Goal: Task Accomplishment & Management: Use online tool/utility

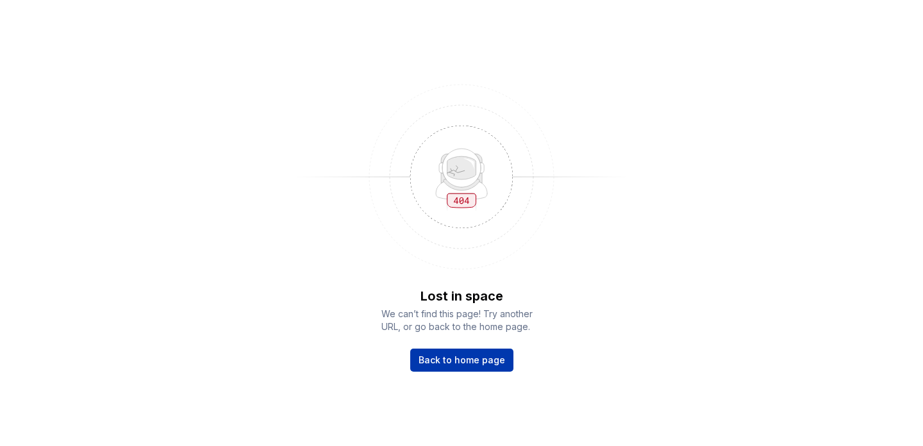
click at [454, 361] on span "Back to home page" at bounding box center [462, 360] width 87 height 13
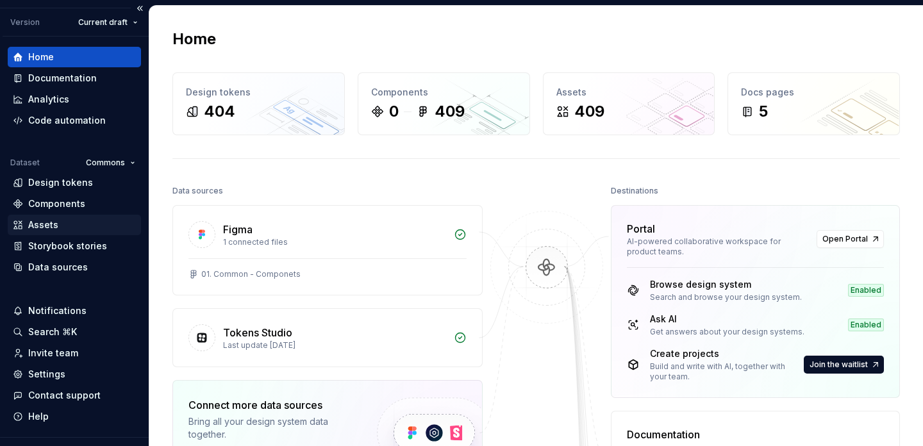
scroll to position [56, 0]
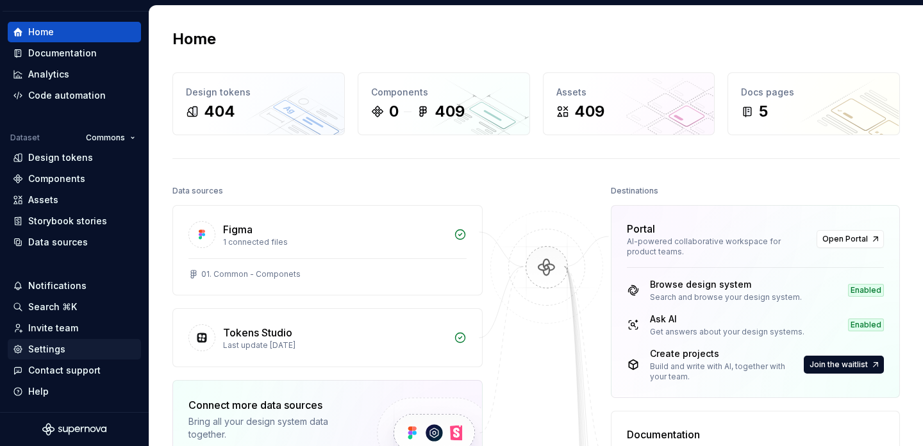
click at [42, 345] on div "Settings" at bounding box center [46, 349] width 37 height 13
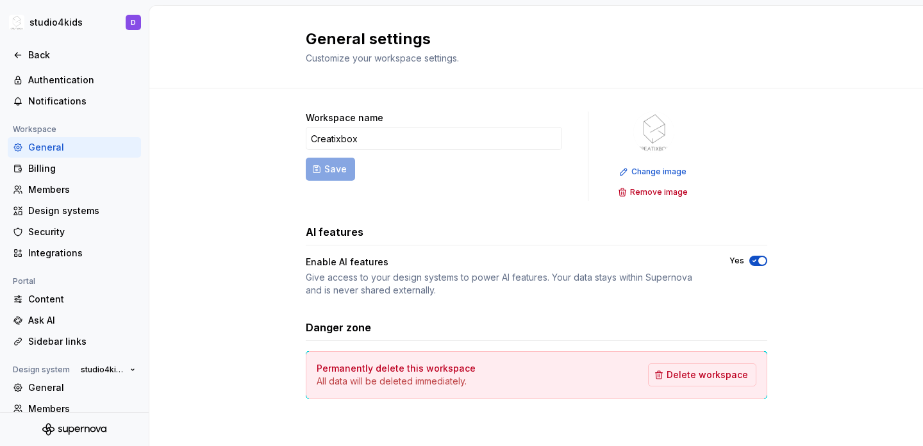
scroll to position [118, 0]
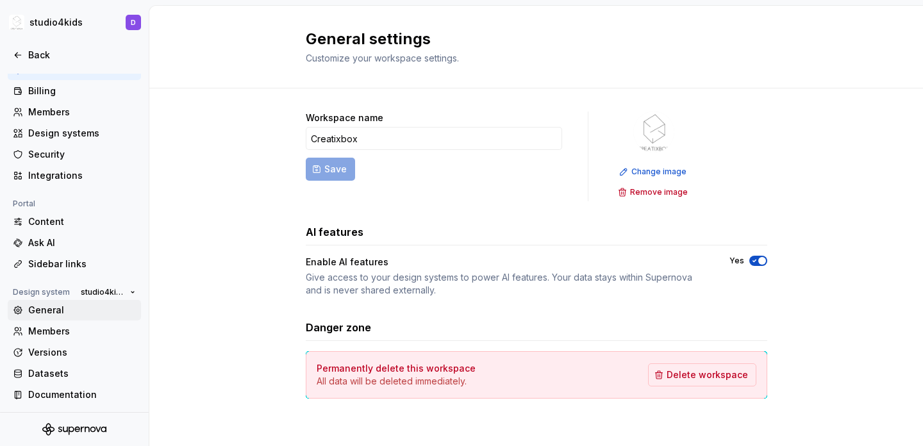
click at [48, 312] on div "General" at bounding box center [82, 310] width 108 height 13
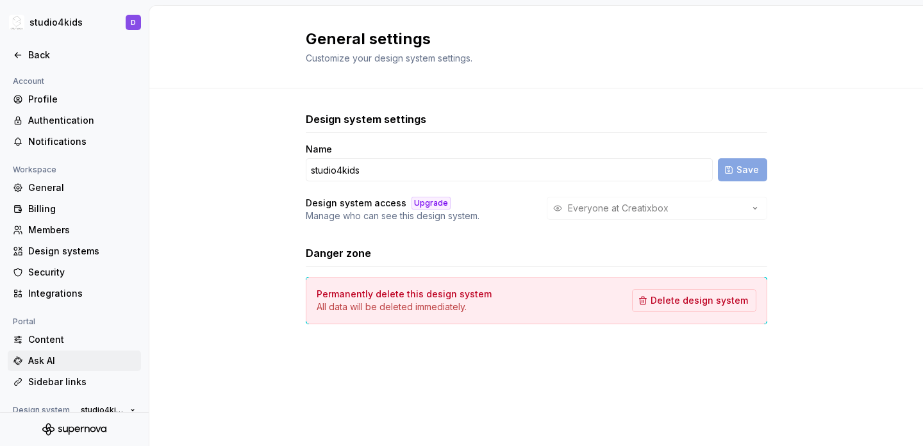
scroll to position [118, 0]
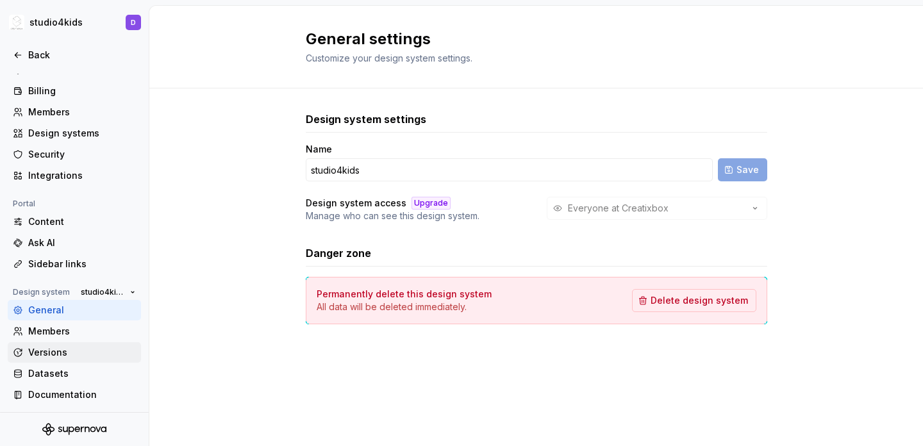
click at [76, 346] on div "Versions" at bounding box center [82, 352] width 108 height 13
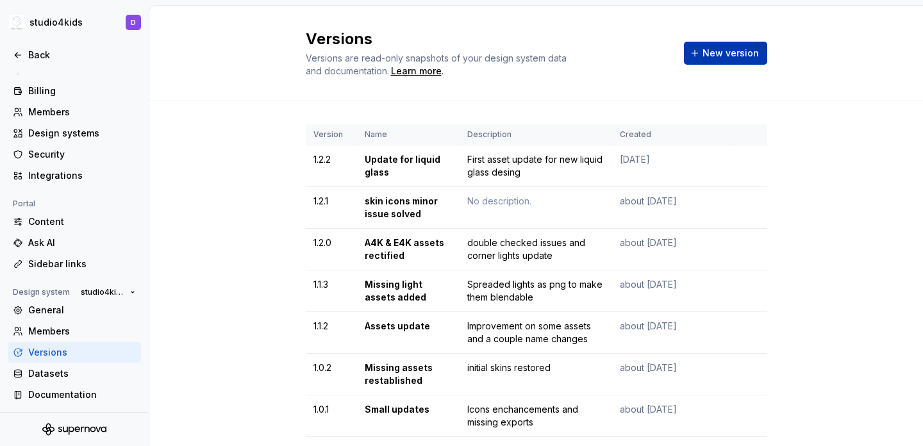
click at [711, 58] on span "New version" at bounding box center [731, 53] width 56 height 13
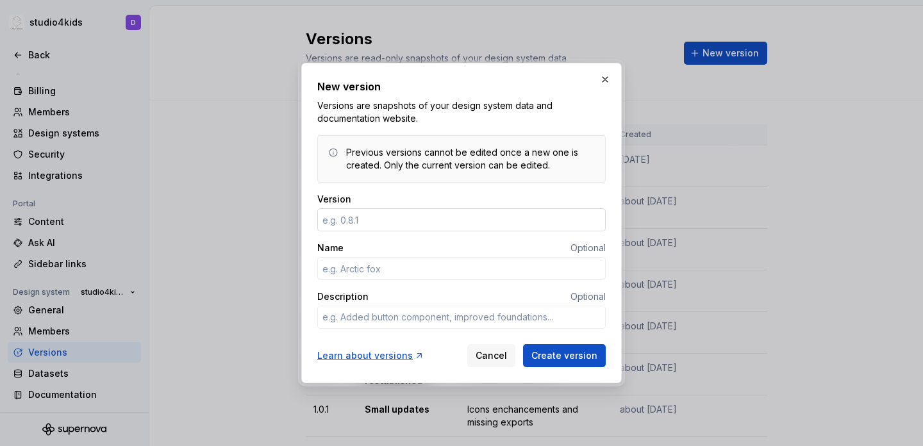
type input "1"
type textarea "*"
type input "1.3"
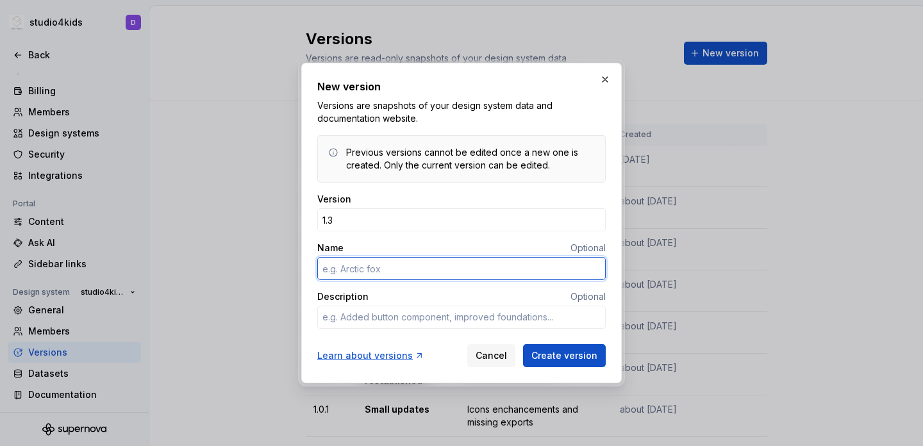
click at [385, 265] on input "Name" at bounding box center [461, 268] width 288 height 23
type textarea "*"
type input "A"
type textarea "*"
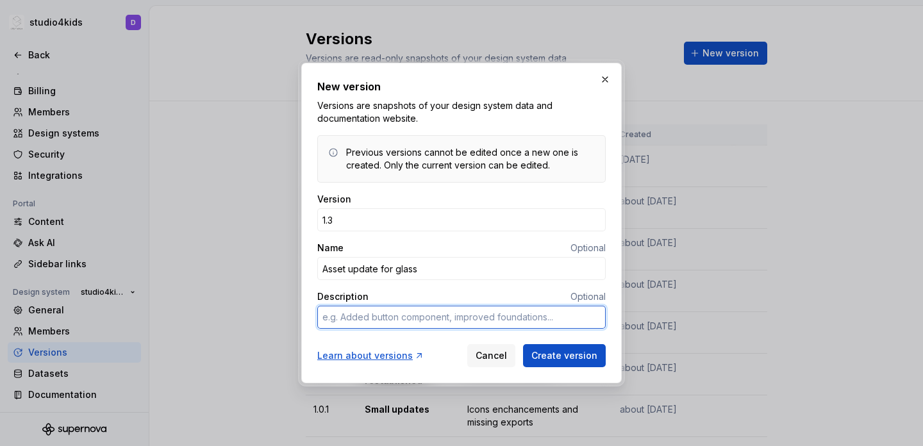
click at [440, 319] on textarea "Description" at bounding box center [461, 317] width 288 height 23
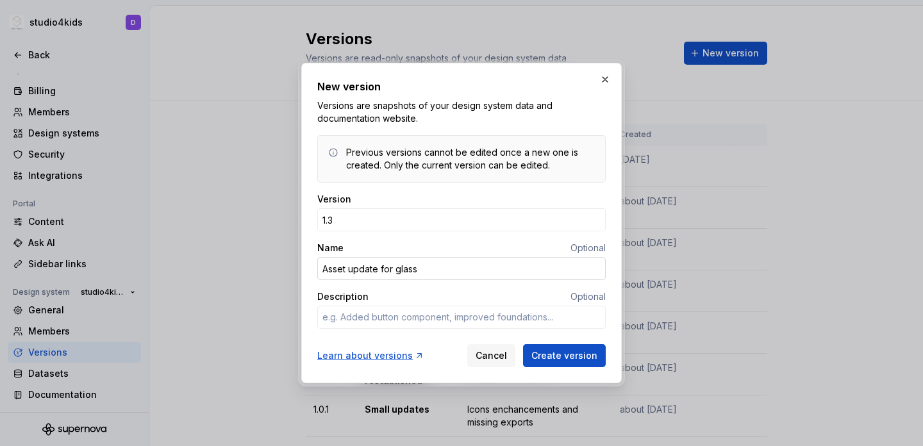
click at [432, 263] on input "Asset update for glass" at bounding box center [461, 268] width 288 height 23
click at [383, 269] on input "Asset update for glass" at bounding box center [461, 268] width 288 height 23
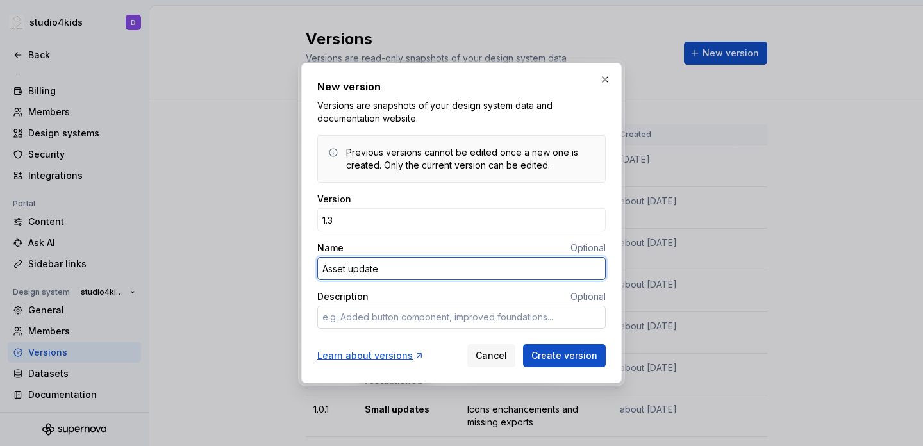
type input "Asset update"
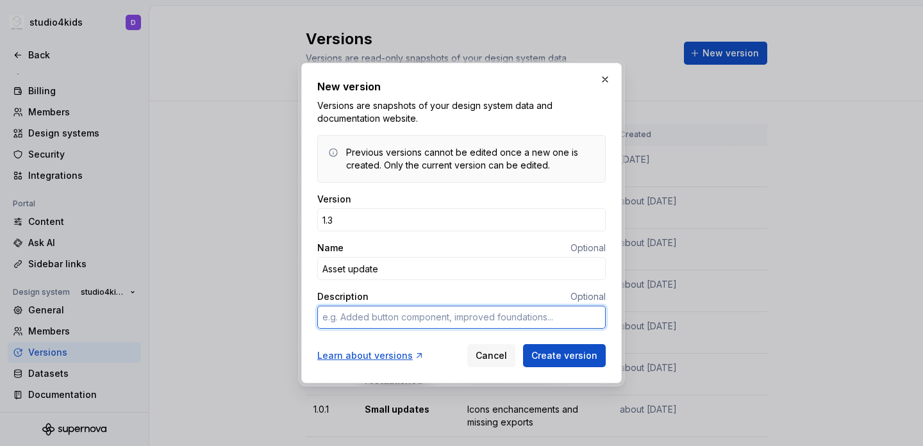
click at [394, 314] on textarea "Description" at bounding box center [461, 317] width 288 height 23
type textarea "F"
type textarea "*"
type textarea "Fo"
type textarea "*"
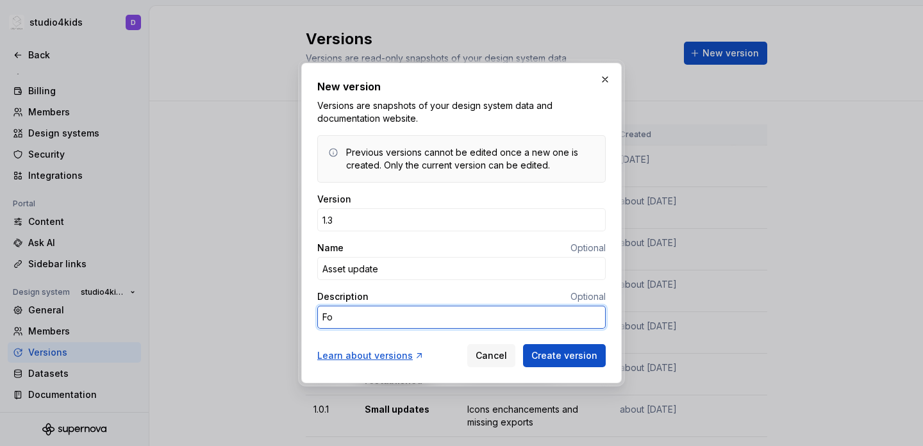
type textarea "For"
type textarea "*"
type textarea "For"
type textarea "*"
type textarea "For g"
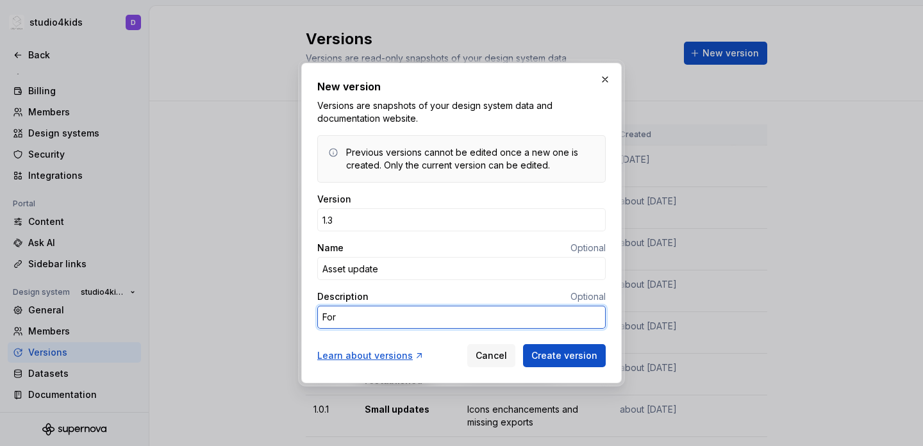
type textarea "*"
type textarea "For gl"
type textarea "*"
type textarea "For gla"
type textarea "*"
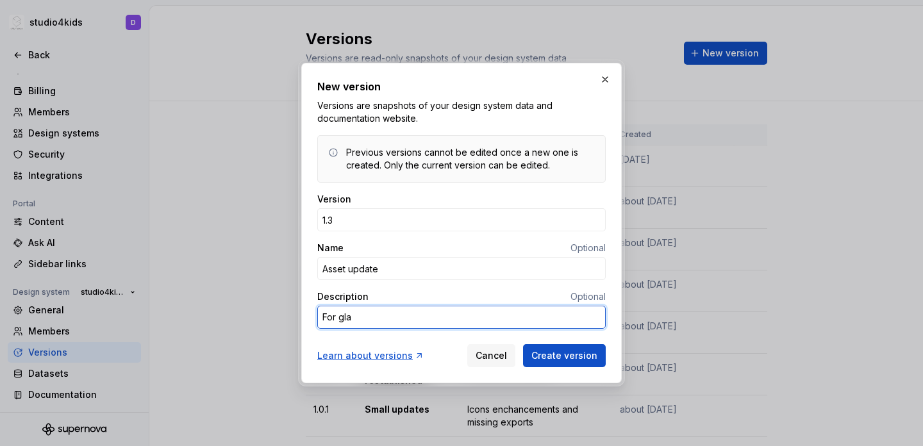
type textarea "For glas"
type textarea "*"
type textarea "For glass"
type textarea "*"
type textarea "For glass"
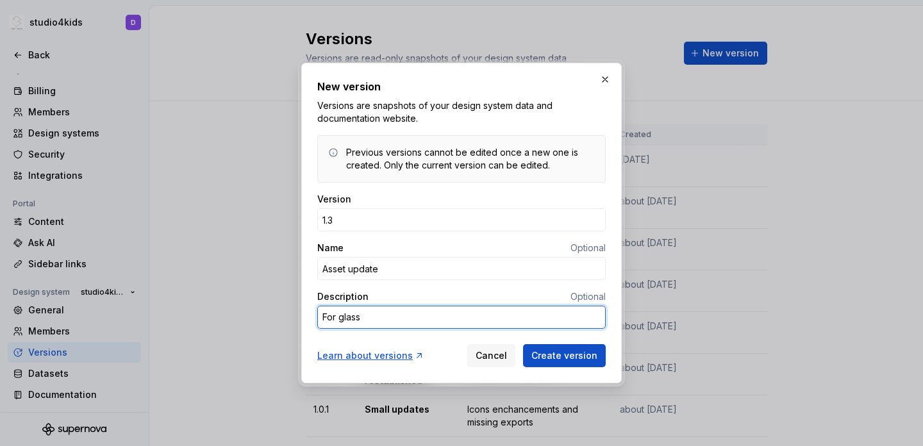
type textarea "*"
type textarea "For glass a"
type textarea "*"
type textarea "For glass an"
type textarea "*"
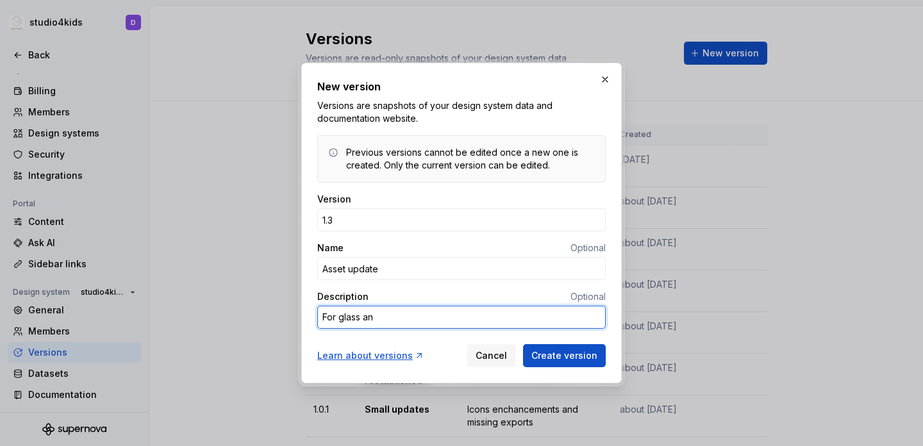
type textarea "For glass and"
type textarea "*"
type textarea "For glass and"
type textarea "*"
type textarea "For glass and f"
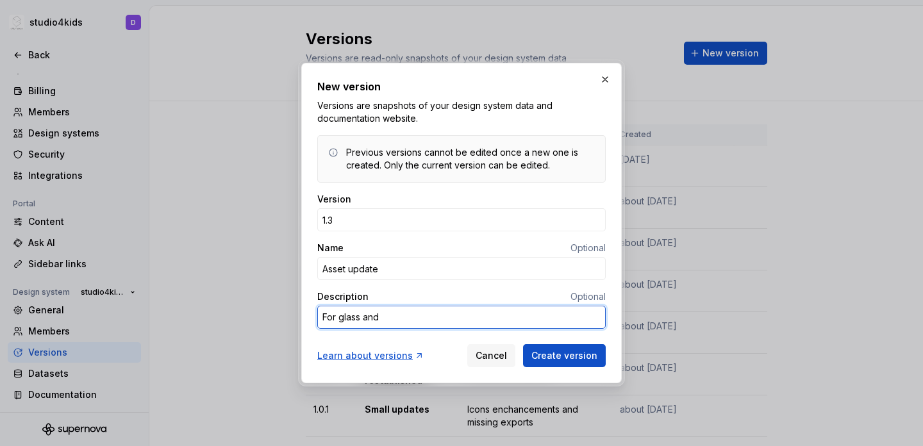
type textarea "*"
type textarea "For glass and fe"
type textarea "*"
type textarea "For glass and fea"
type textarea "*"
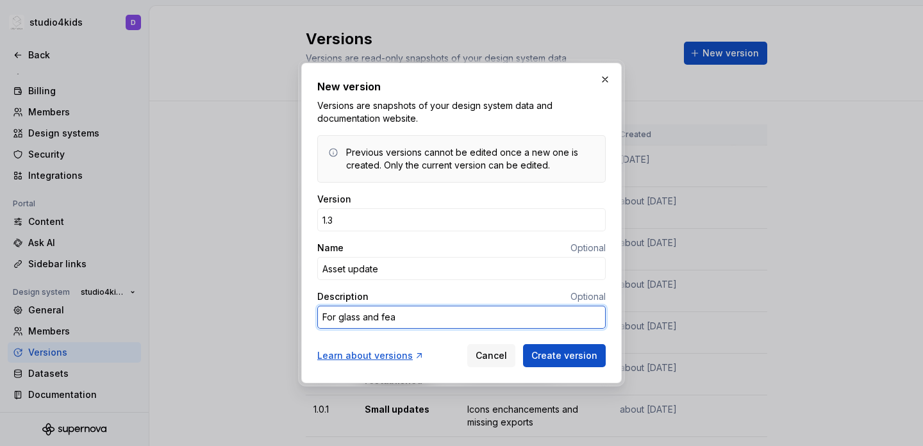
type textarea "For glass and feat"
type textarea "*"
type textarea "For glass and featu"
type textarea "*"
type textarea "For glass and featur"
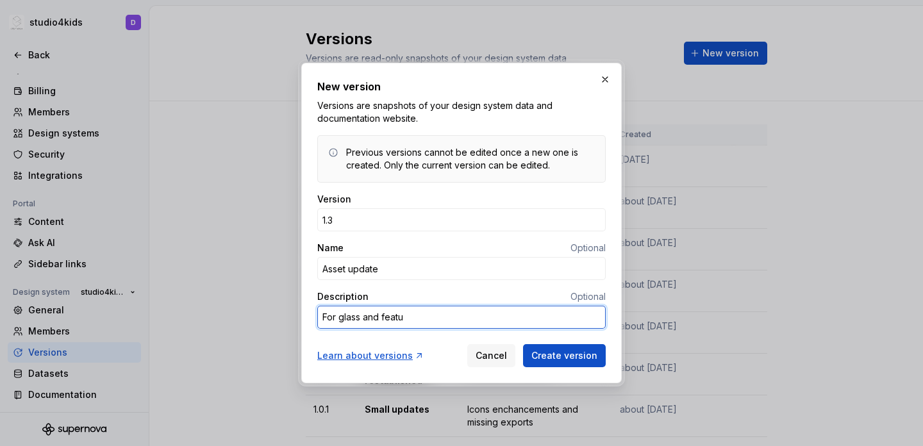
type textarea "*"
type textarea "For glass and feature"
type textarea "*"
type textarea "For glass and features"
type textarea "*"
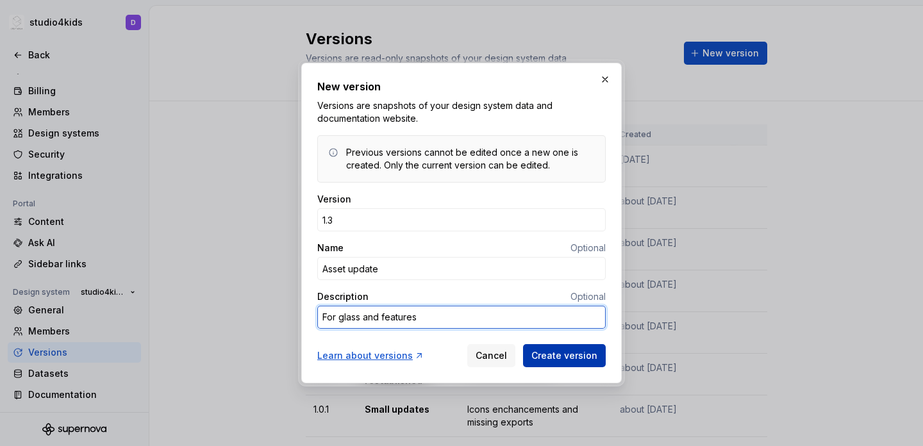
type textarea "For glass and features"
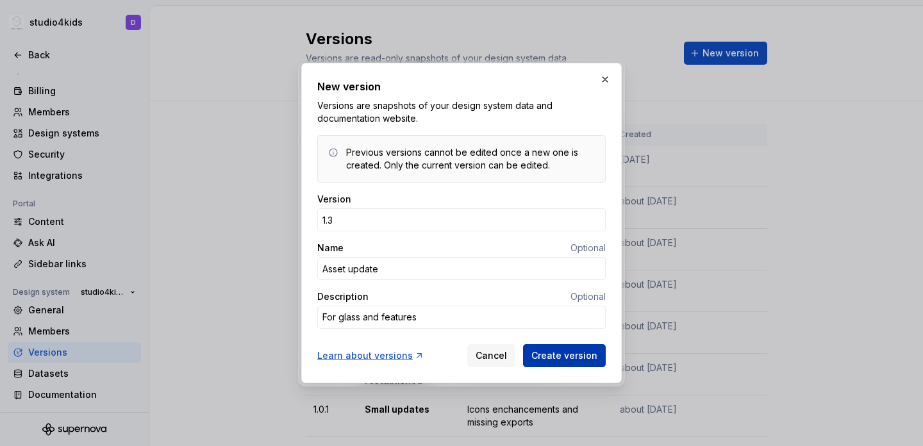
click at [552, 350] on span "Create version" at bounding box center [564, 355] width 66 height 13
type textarea "*"
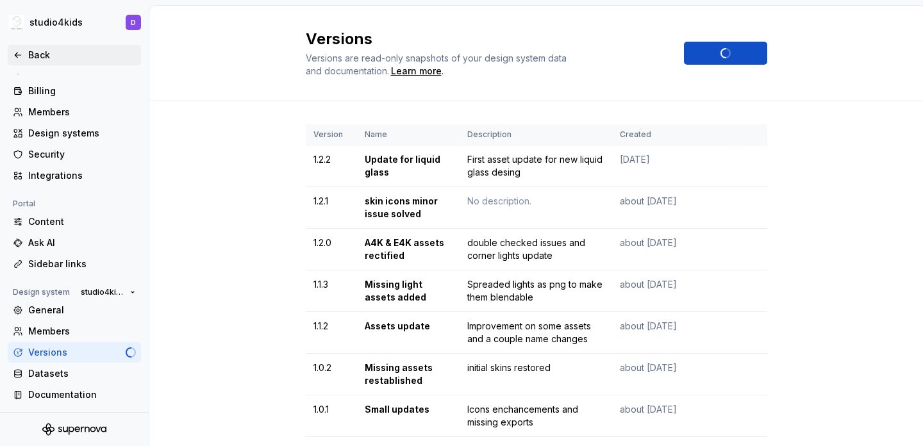
click at [20, 53] on icon at bounding box center [18, 55] width 10 height 10
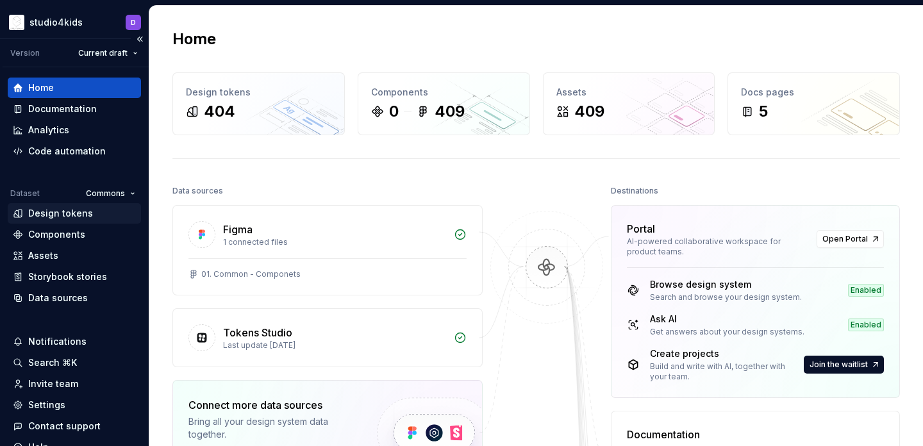
click at [81, 209] on div "Design tokens" at bounding box center [60, 213] width 65 height 13
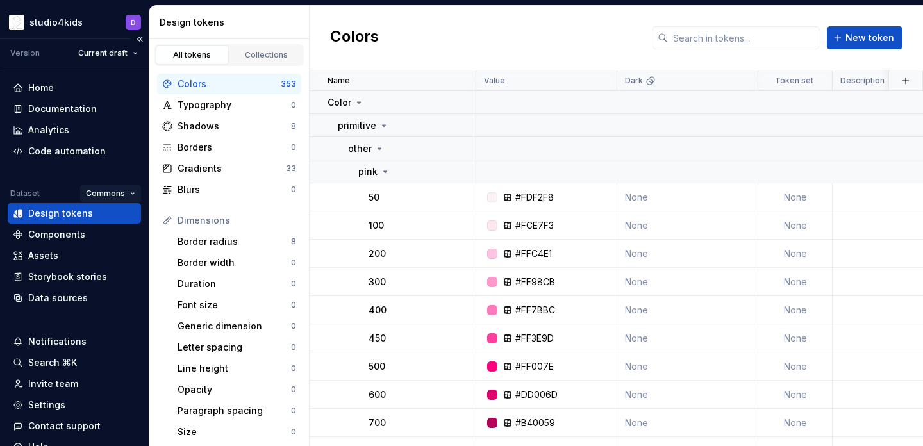
click at [95, 192] on html "studio4kids D Version Current draft Home Documentation Analytics Code automatio…" at bounding box center [461, 223] width 923 height 446
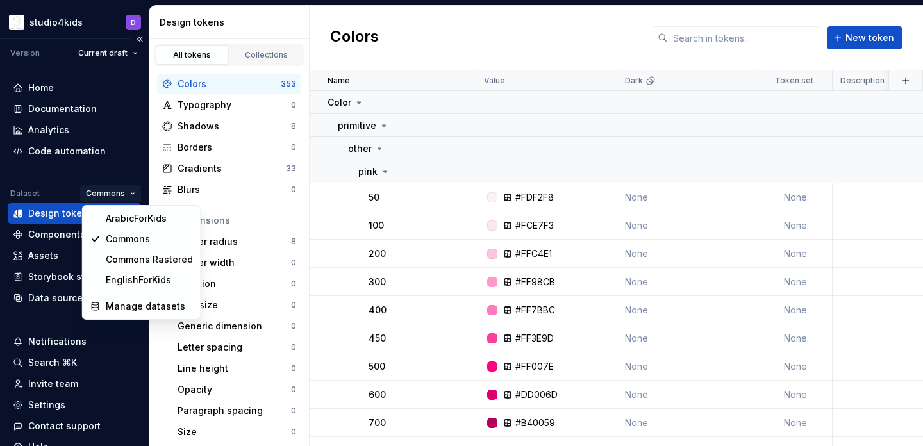
click at [61, 210] on html "studio4kids D Version Current draft Home Documentation Analytics Code automatio…" at bounding box center [461, 223] width 923 height 446
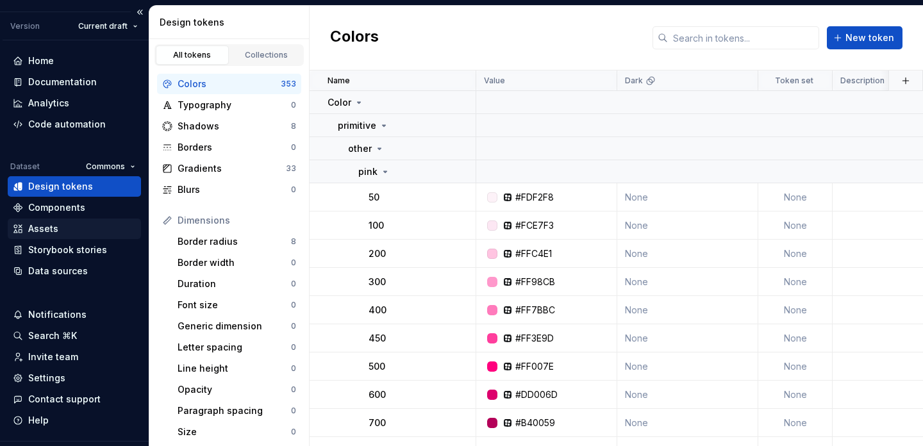
scroll to position [35, 0]
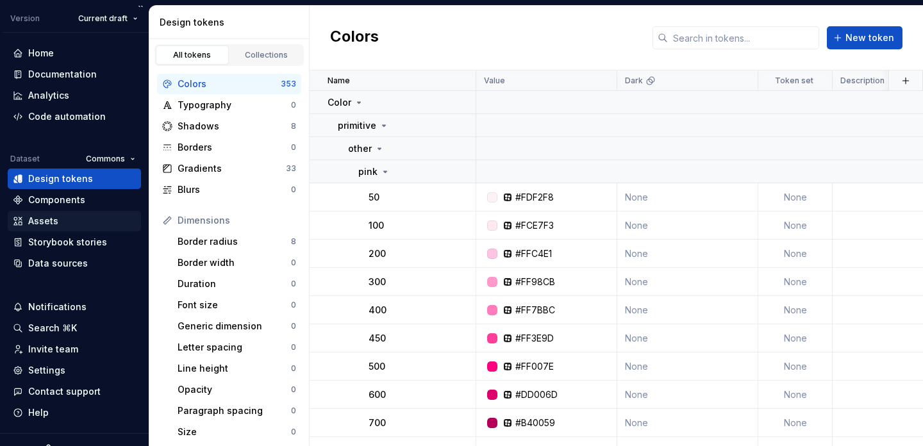
click at [46, 218] on div "Assets" at bounding box center [43, 221] width 30 height 13
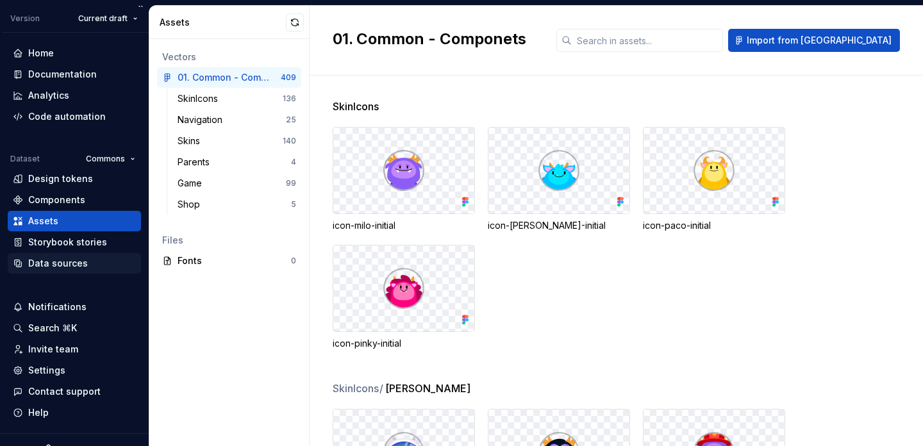
scroll to position [56, 0]
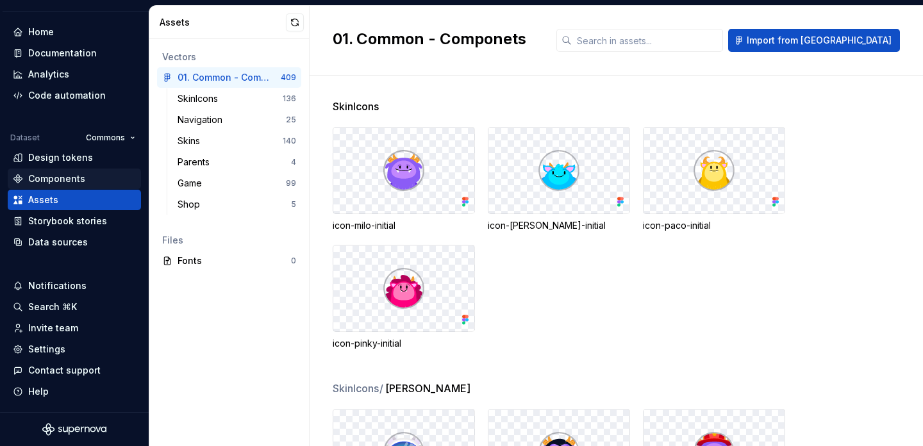
click at [46, 181] on div "Components" at bounding box center [56, 178] width 57 height 13
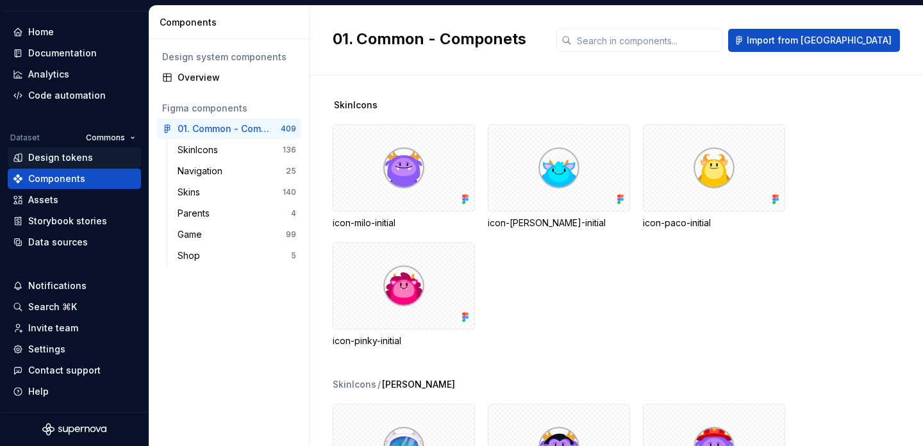
click at [51, 162] on div "Design tokens" at bounding box center [60, 157] width 65 height 13
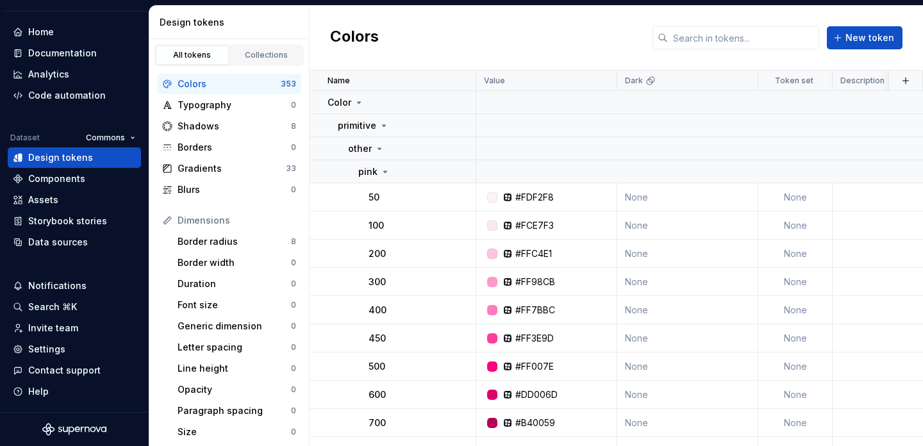
scroll to position [256, 0]
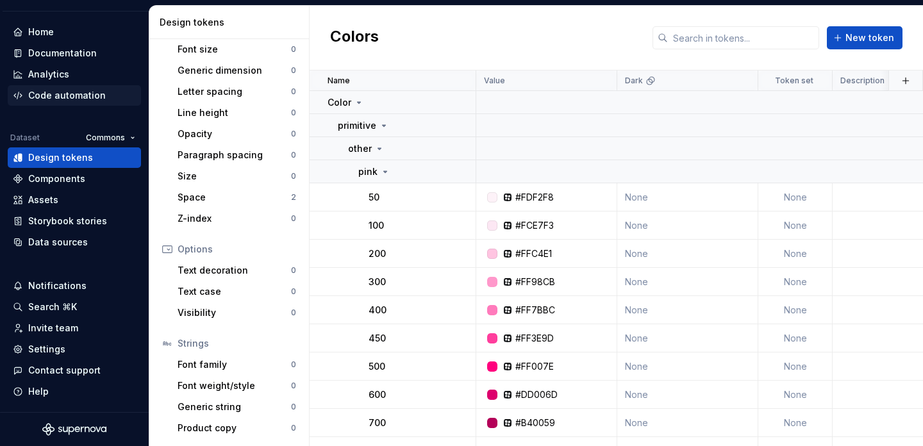
click at [37, 101] on div "Code automation" at bounding box center [67, 95] width 78 height 13
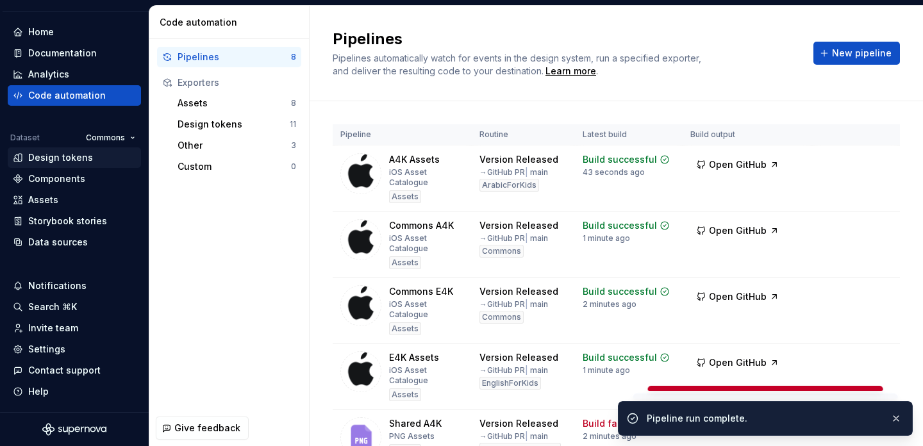
click at [79, 163] on div "Design tokens" at bounding box center [60, 157] width 65 height 13
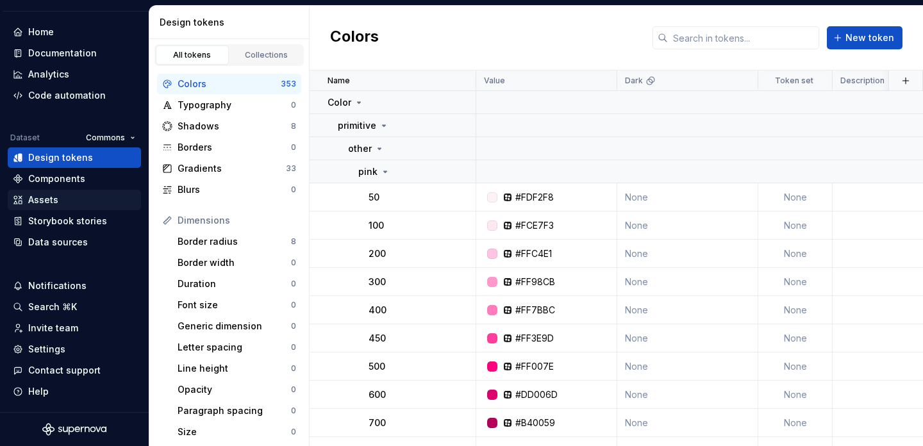
click at [76, 201] on div "Assets" at bounding box center [74, 200] width 123 height 13
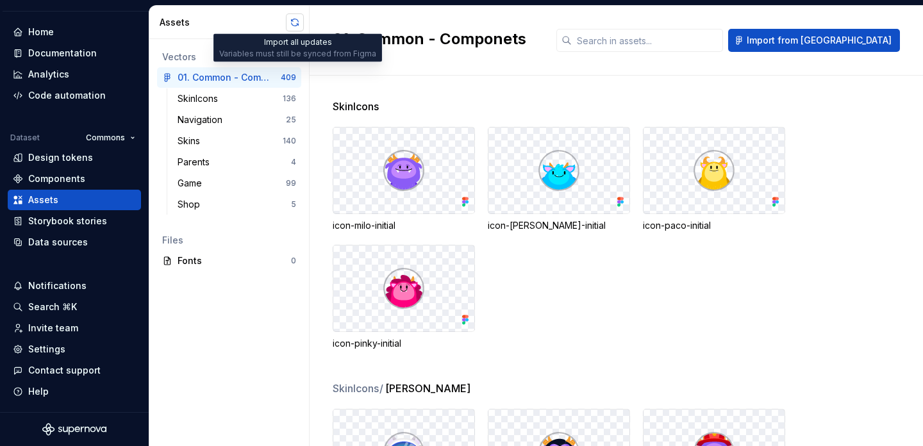
click at [295, 28] on button "button" at bounding box center [295, 22] width 18 height 18
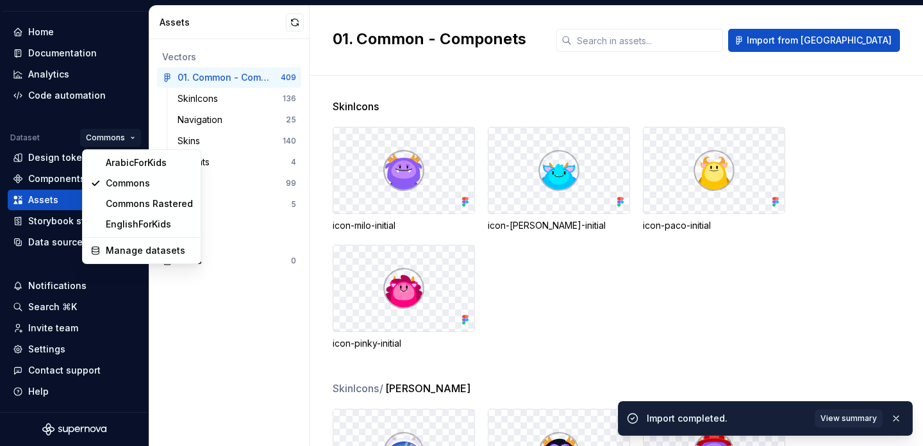
click at [129, 138] on html "studio4kids D Version Current draft Home Documentation Analytics Code automatio…" at bounding box center [461, 223] width 923 height 446
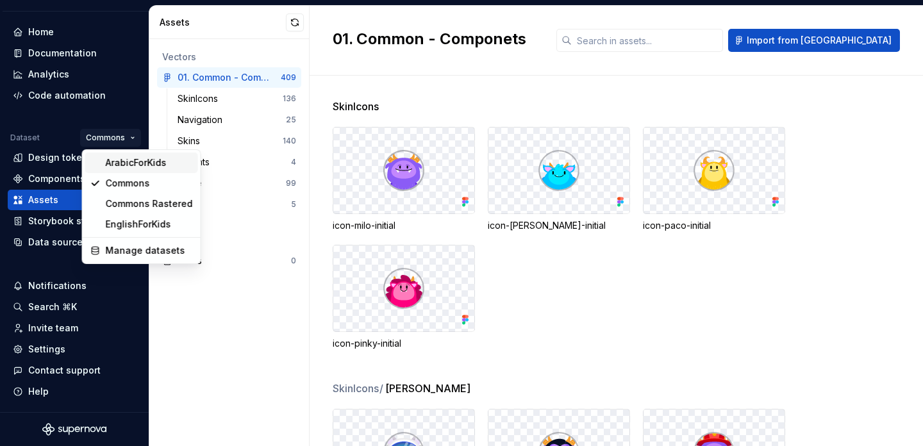
click at [129, 166] on div "ArabicForKids" at bounding box center [149, 162] width 87 height 13
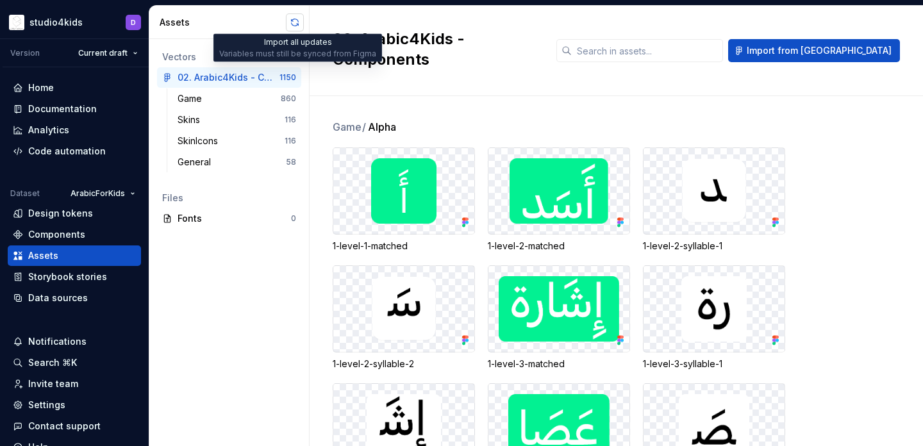
click at [295, 24] on button "button" at bounding box center [295, 22] width 18 height 18
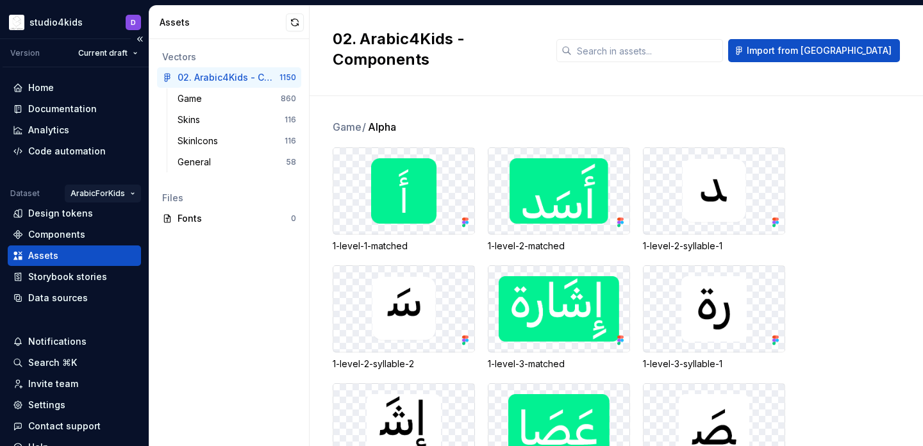
click at [112, 195] on html "studio4kids D Version Current draft Home Documentation Analytics Code automatio…" at bounding box center [461, 223] width 923 height 446
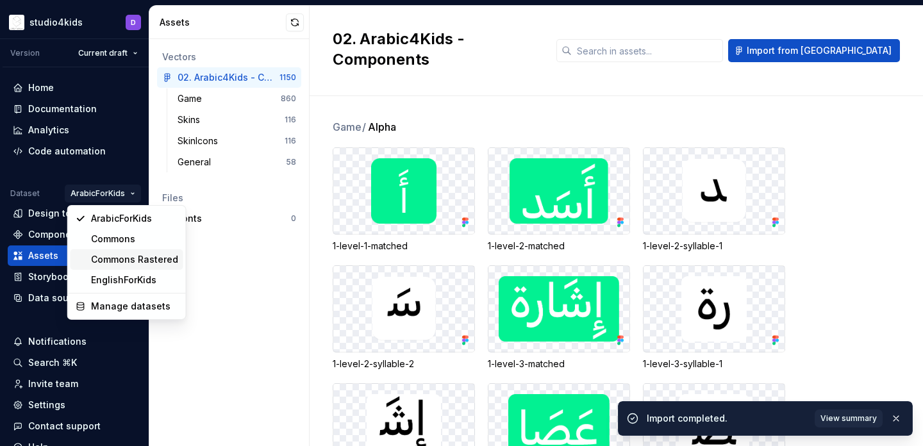
click at [119, 256] on div "Commons Rastered" at bounding box center [134, 259] width 87 height 13
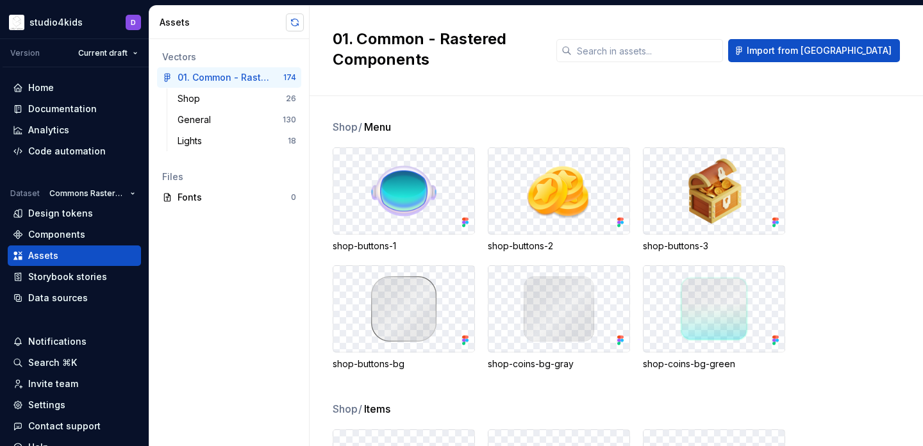
click at [293, 26] on button "button" at bounding box center [295, 22] width 18 height 18
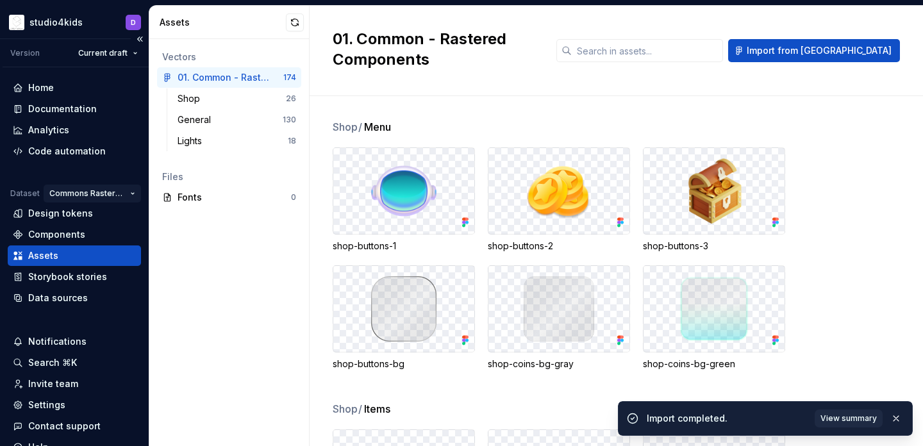
click at [108, 198] on html "studio4kids D Version Current draft Home Documentation Analytics Code automatio…" at bounding box center [461, 223] width 923 height 446
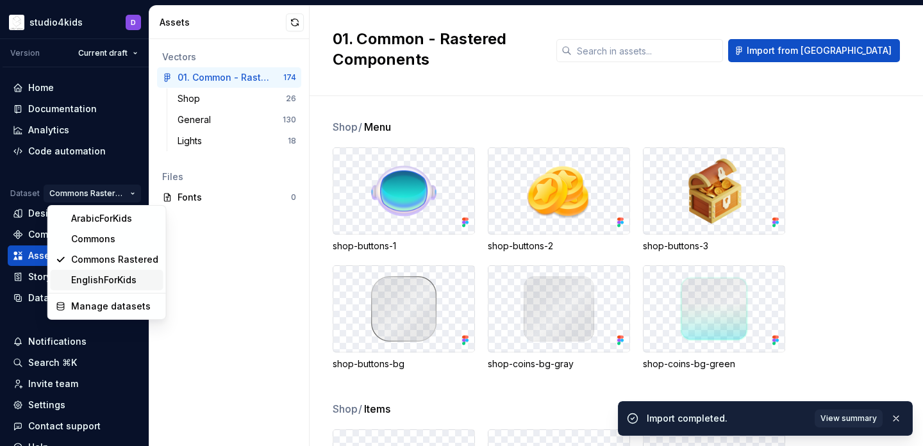
click at [106, 282] on div "EnglishForKids" at bounding box center [114, 280] width 87 height 13
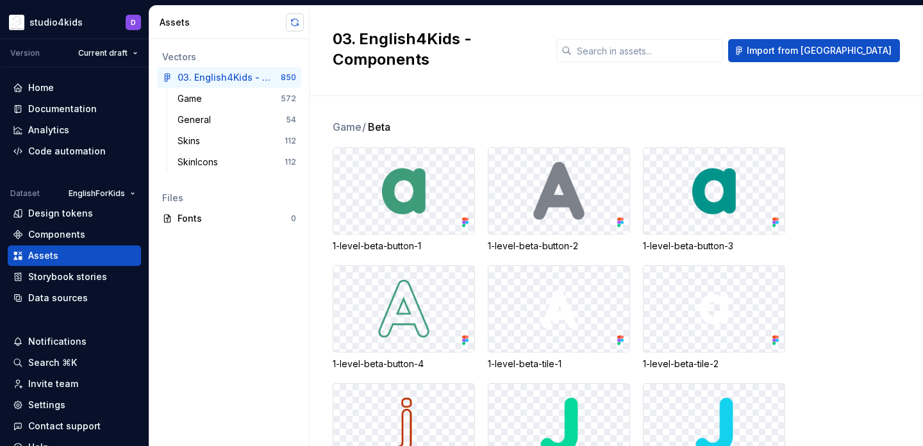
click at [292, 24] on button "button" at bounding box center [295, 22] width 18 height 18
click at [292, 18] on button "button" at bounding box center [295, 22] width 18 height 18
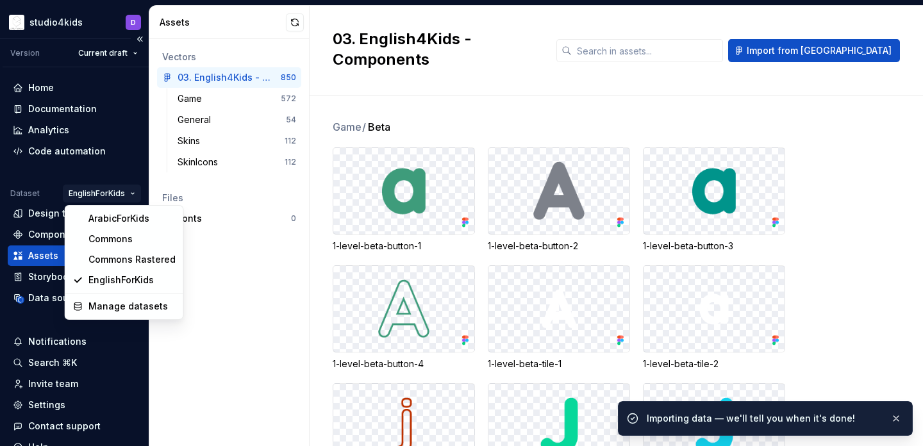
click at [92, 192] on html "studio4kids D Version Current draft Home Documentation Analytics Code automatio…" at bounding box center [461, 223] width 923 height 446
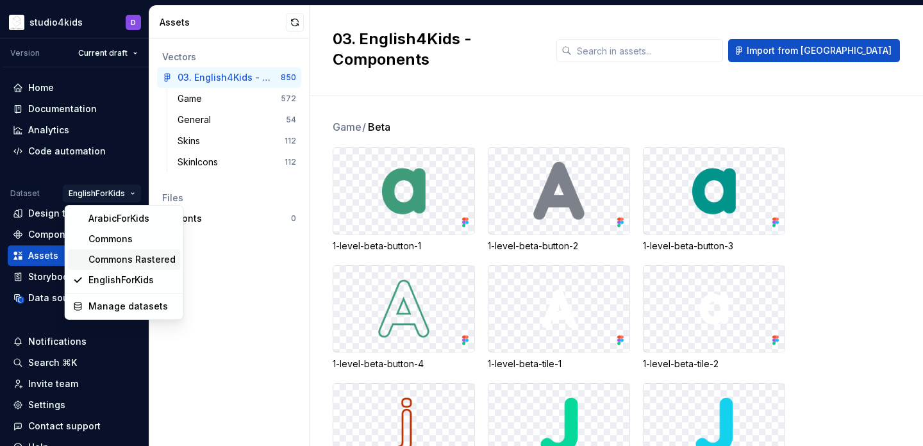
click at [93, 254] on div "Commons Rastered" at bounding box center [131, 259] width 87 height 13
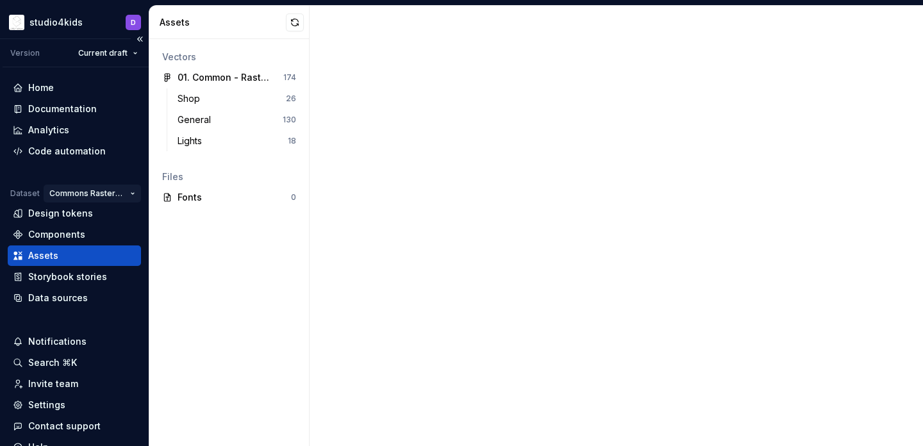
click at [83, 194] on html "studio4kids D Version Current draft Home Documentation Analytics Code automatio…" at bounding box center [461, 223] width 923 height 446
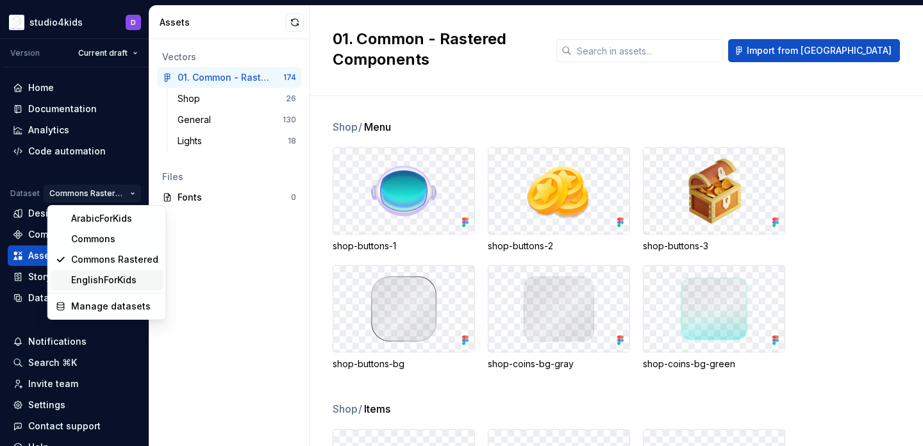
click at [87, 275] on div "EnglishForKids" at bounding box center [114, 280] width 87 height 13
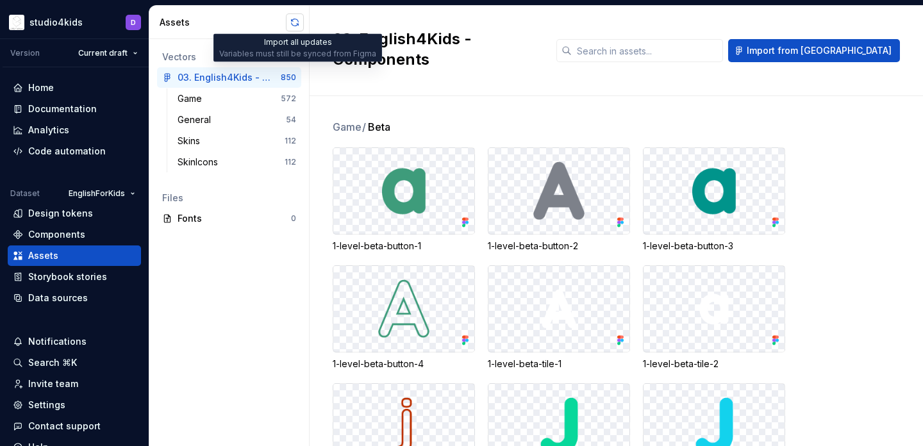
click at [290, 27] on button "button" at bounding box center [295, 22] width 18 height 18
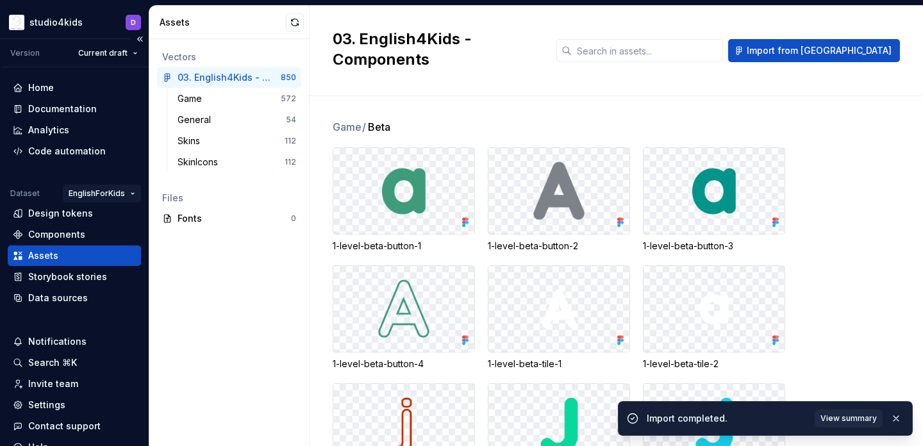
click at [88, 195] on html "studio4kids D Version Current draft Home Documentation Analytics Code automatio…" at bounding box center [461, 223] width 923 height 446
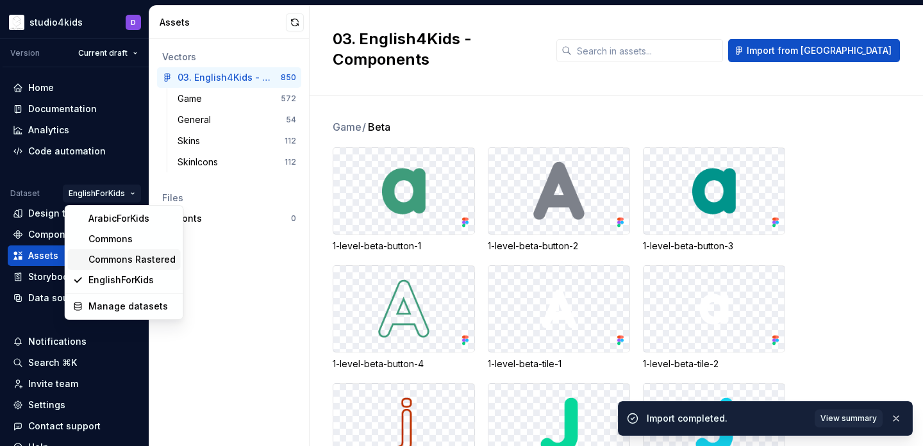
click at [92, 259] on div "Commons Rastered" at bounding box center [131, 259] width 87 height 13
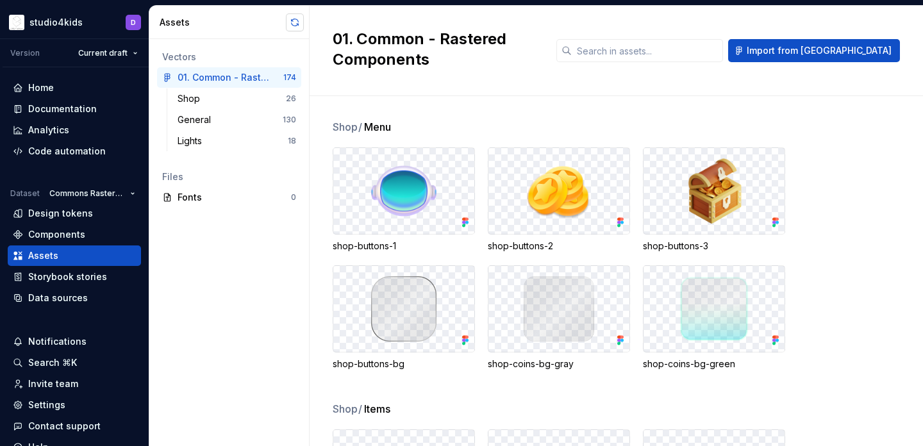
click at [292, 22] on button "button" at bounding box center [295, 22] width 18 height 18
click at [124, 190] on html "studio4kids D Version Current draft Home Documentation Analytics Code automatio…" at bounding box center [461, 223] width 923 height 446
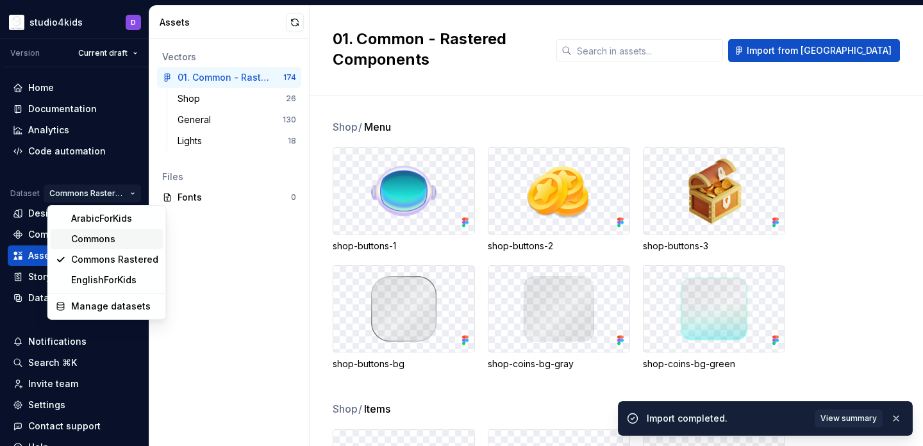
click at [123, 237] on div "Commons" at bounding box center [114, 239] width 87 height 13
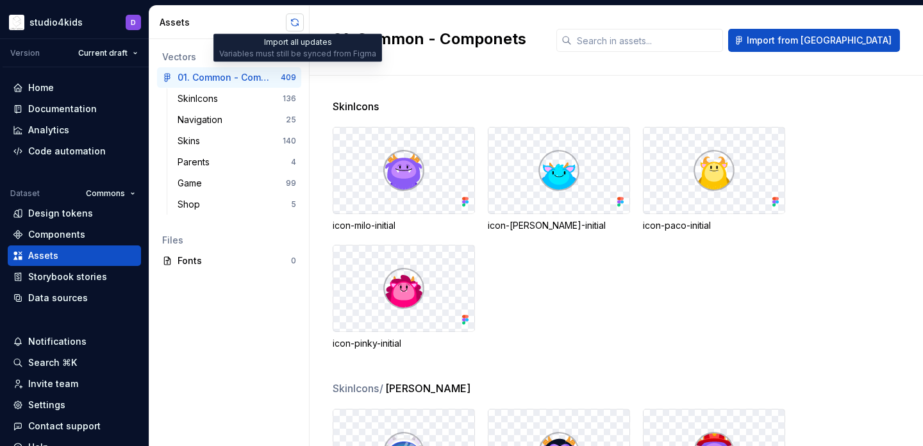
click at [294, 26] on button "button" at bounding box center [295, 22] width 18 height 18
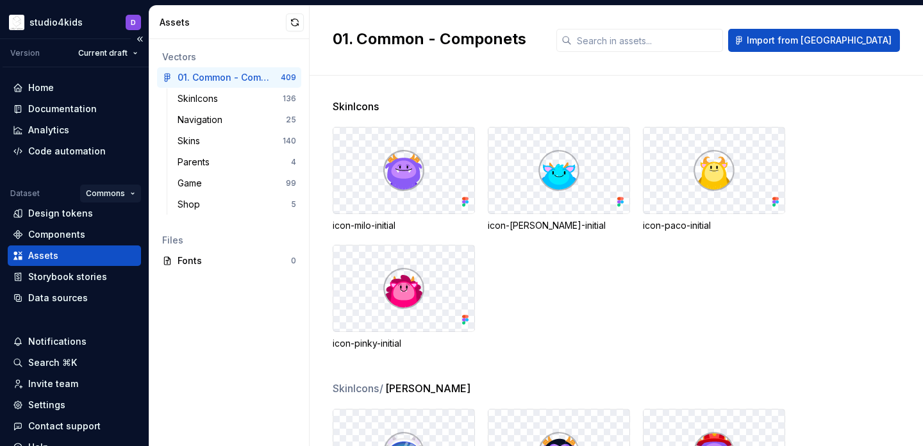
click at [129, 195] on html "studio4kids D Version Current draft Home Documentation Analytics Code automatio…" at bounding box center [461, 223] width 923 height 446
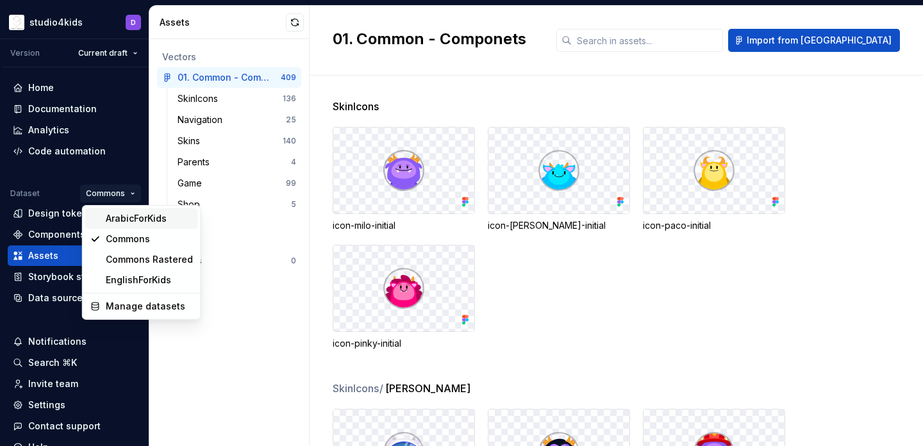
click at [131, 217] on div "ArabicForKids" at bounding box center [149, 218] width 87 height 13
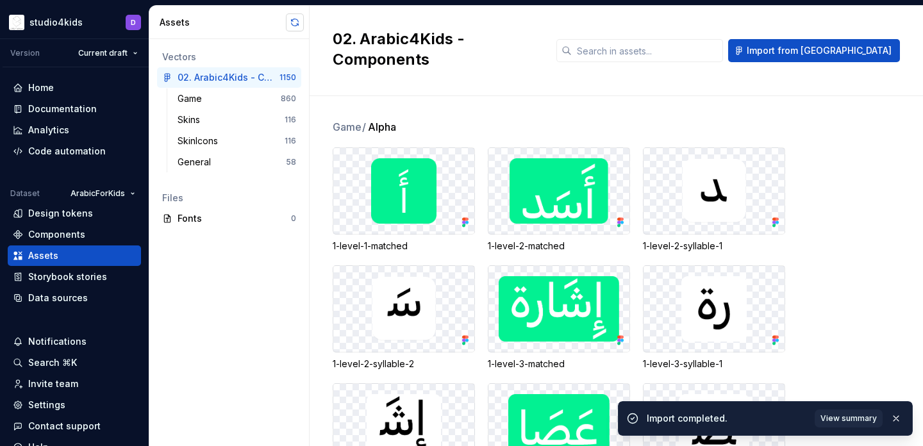
click at [297, 22] on button "button" at bounding box center [295, 22] width 18 height 18
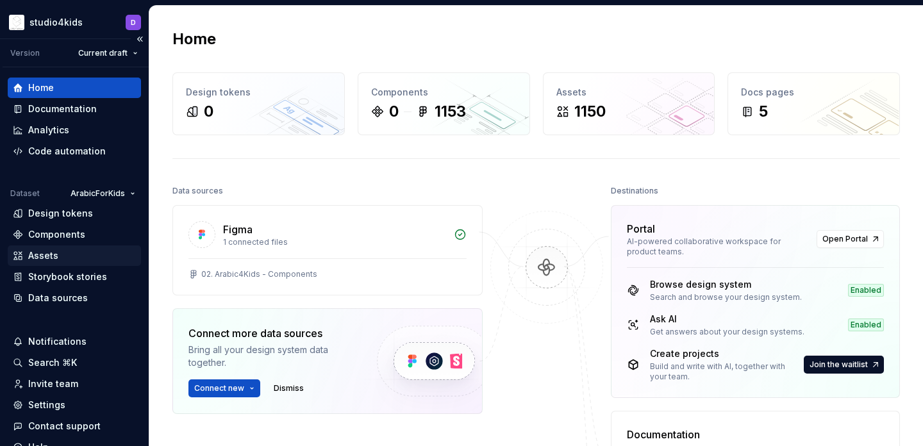
click at [60, 256] on div "Assets" at bounding box center [74, 255] width 123 height 13
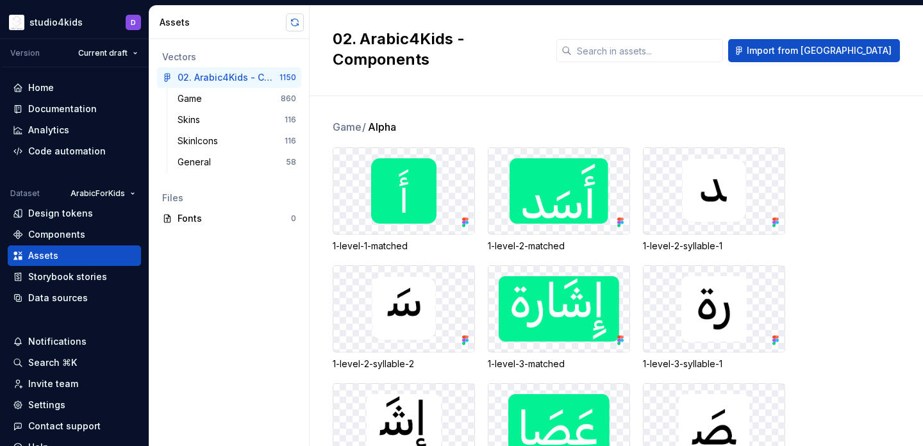
click at [291, 26] on button "button" at bounding box center [295, 22] width 18 height 18
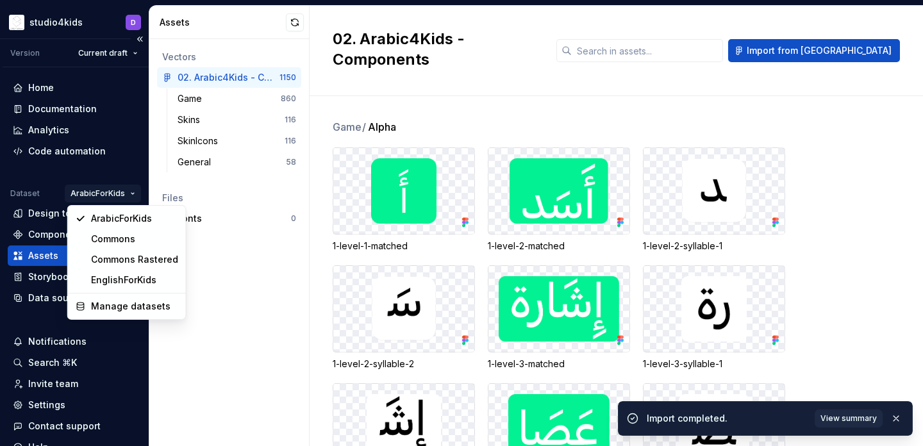
click at [117, 197] on html "studio4kids D Version Current draft Home Documentation Analytics Code automatio…" at bounding box center [461, 223] width 923 height 446
click at [123, 239] on div "Commons" at bounding box center [134, 239] width 87 height 13
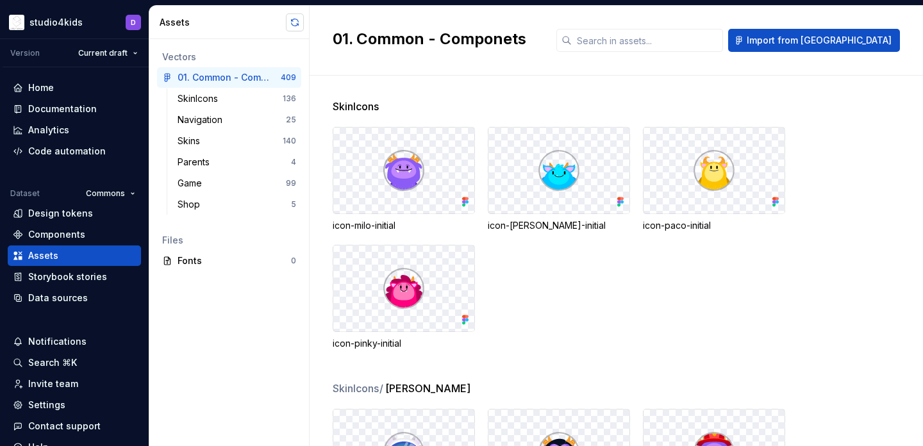
click at [294, 19] on button "button" at bounding box center [295, 22] width 18 height 18
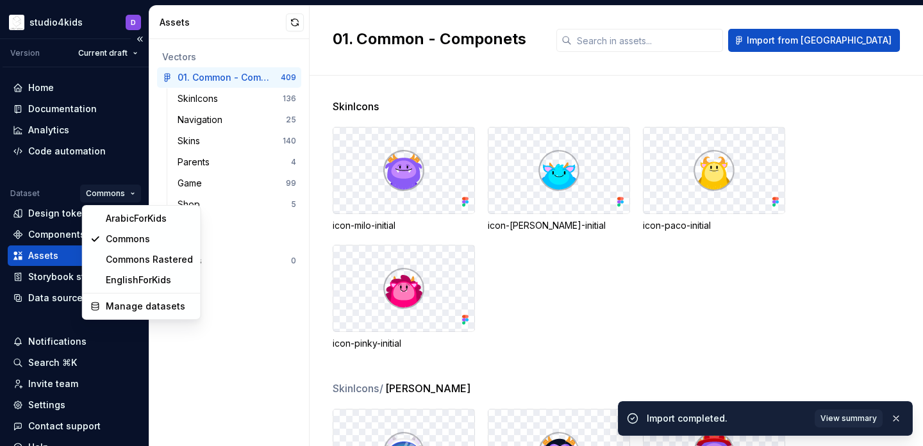
click at [117, 190] on html "studio4kids D Version Current draft Home Documentation Analytics Code automatio…" at bounding box center [461, 223] width 923 height 446
click at [135, 258] on div "Commons Rastered" at bounding box center [149, 259] width 87 height 13
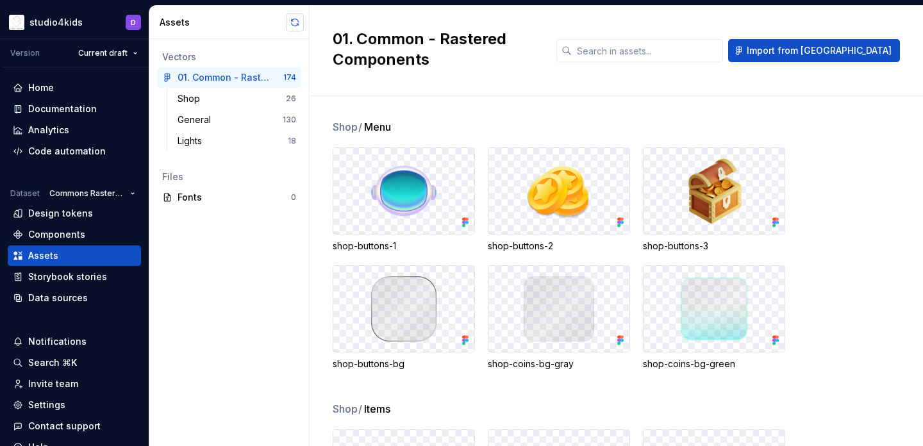
click at [301, 19] on button "button" at bounding box center [295, 22] width 18 height 18
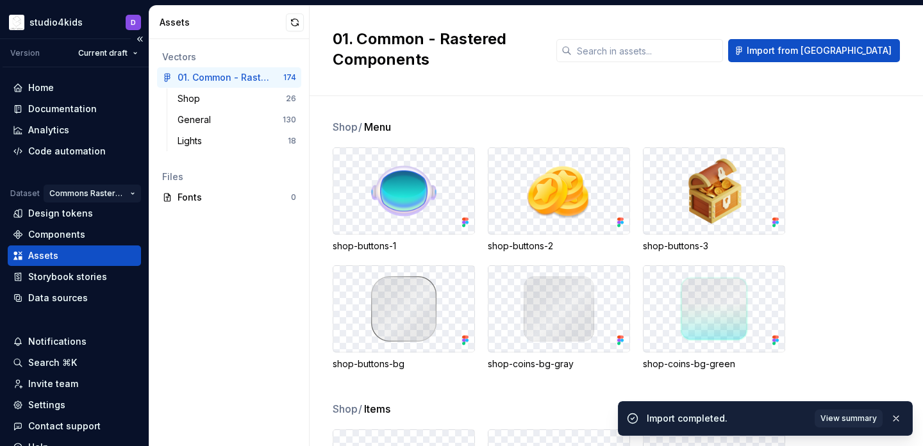
click at [126, 193] on html "studio4kids D Version Current draft Home Documentation Analytics Code automatio…" at bounding box center [461, 223] width 923 height 446
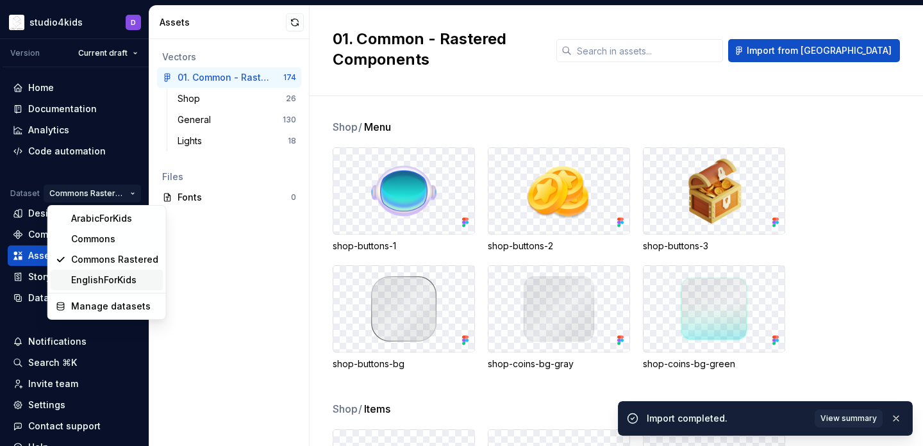
click at [132, 276] on div "EnglishForKids" at bounding box center [114, 280] width 87 height 13
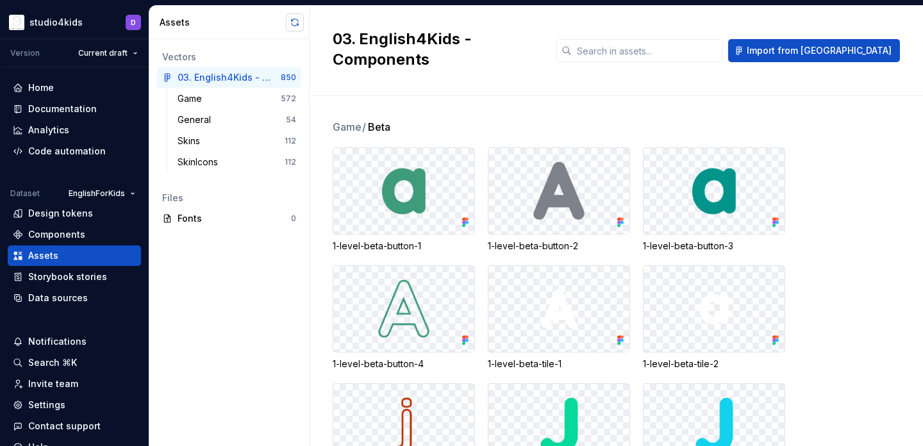
click at [295, 26] on button "button" at bounding box center [295, 22] width 18 height 18
click at [50, 146] on div "Code automation" at bounding box center [67, 151] width 78 height 13
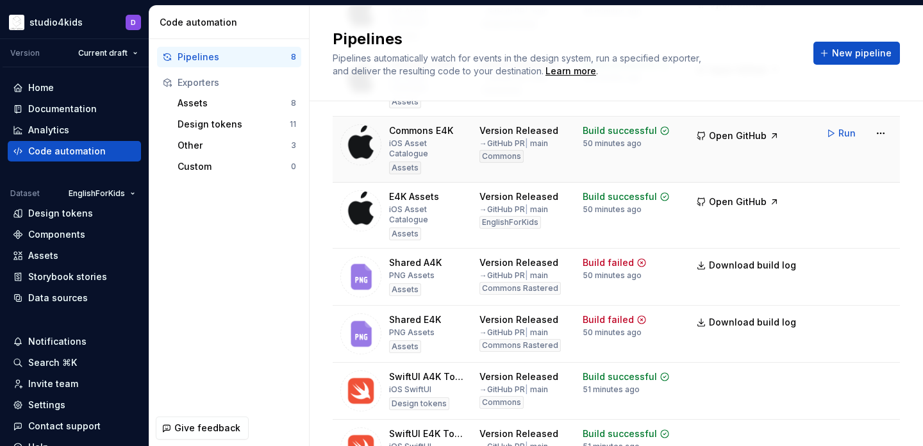
scroll to position [188, 0]
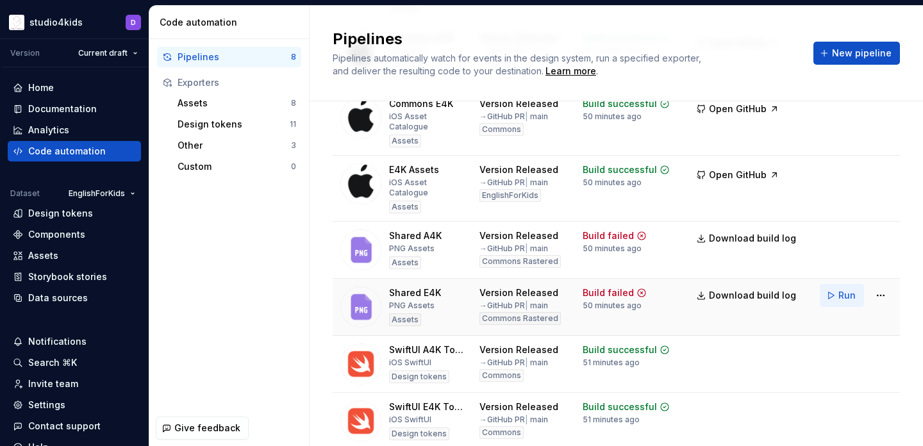
click at [839, 289] on span "Run" at bounding box center [846, 295] width 17 height 13
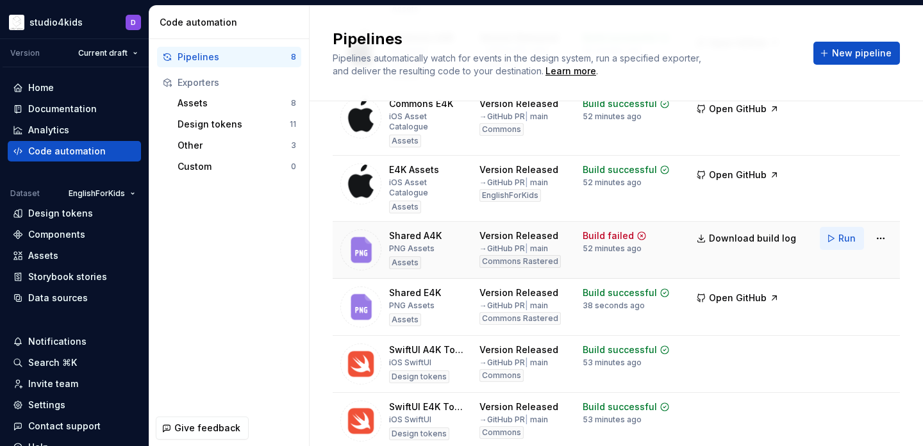
click at [844, 227] on button "Run" at bounding box center [842, 238] width 44 height 23
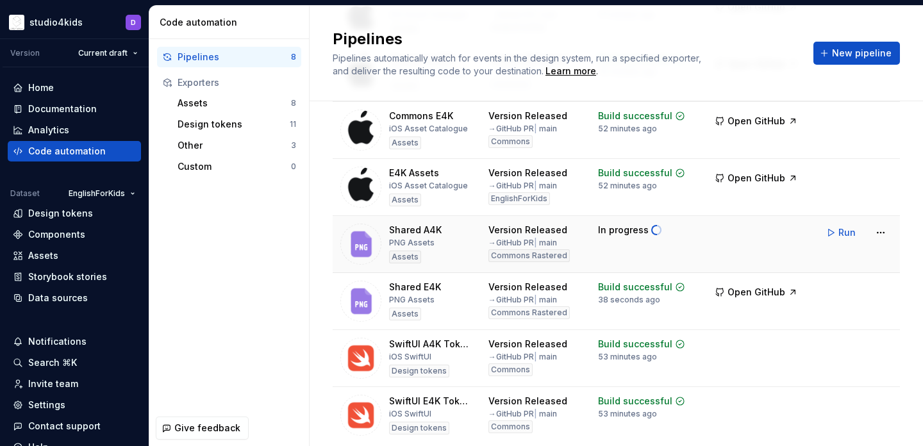
scroll to position [157, 0]
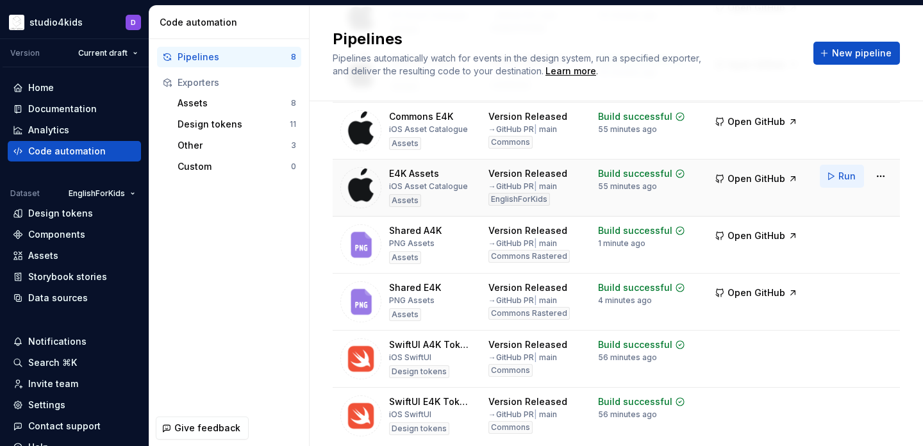
click at [836, 184] on button "Run" at bounding box center [842, 176] width 44 height 23
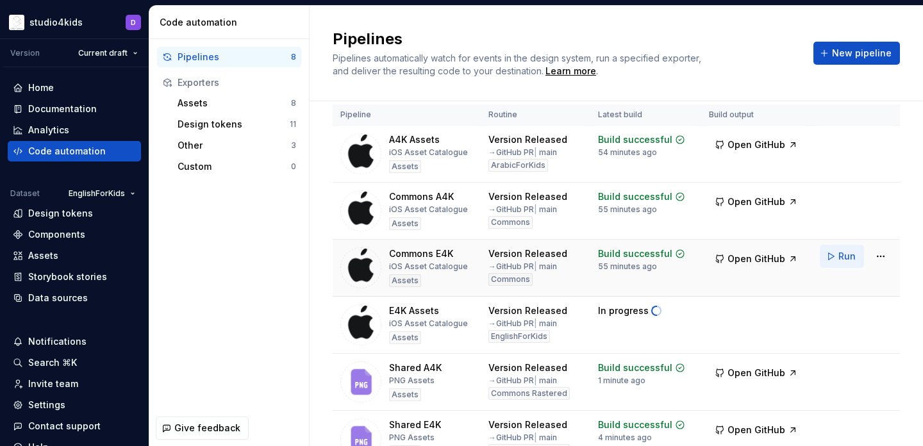
scroll to position [25, 0]
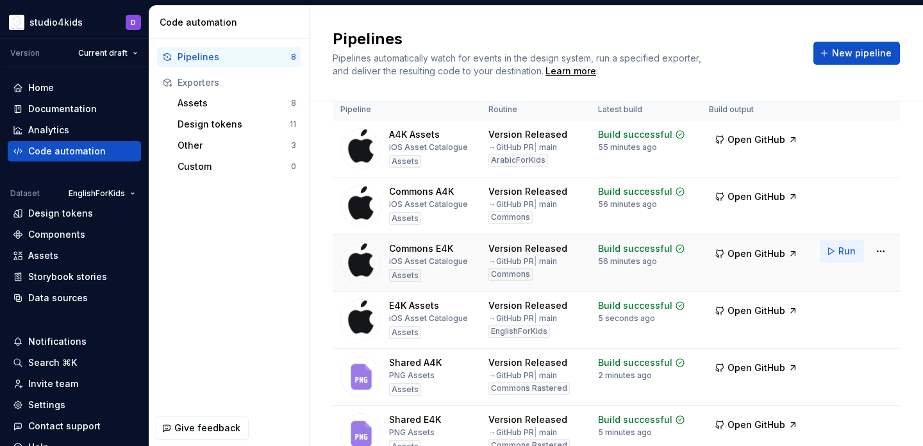
click at [829, 246] on button "Run" at bounding box center [842, 251] width 44 height 23
click at [840, 197] on span "Run" at bounding box center [846, 194] width 17 height 13
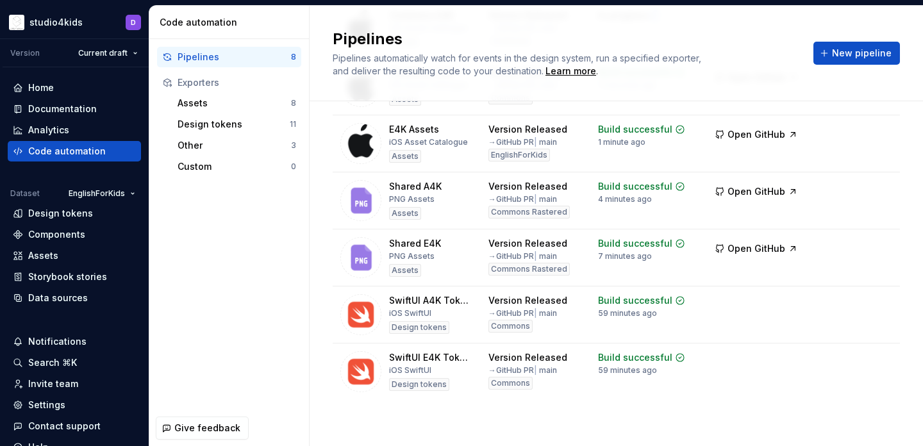
scroll to position [0, 0]
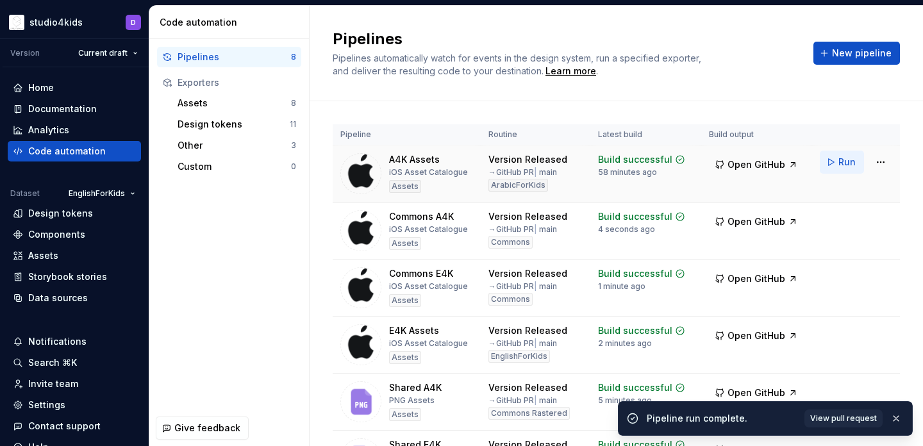
click at [838, 167] on button "Run" at bounding box center [842, 162] width 44 height 23
click at [749, 167] on span "Open GitHub" at bounding box center [757, 164] width 58 height 13
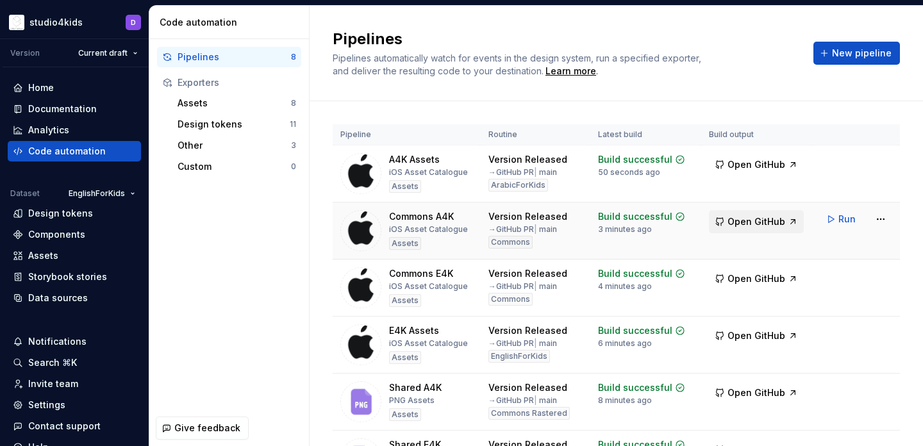
click at [766, 214] on button "Open GitHub" at bounding box center [756, 221] width 95 height 23
click at [754, 274] on span "Open GitHub" at bounding box center [757, 278] width 58 height 13
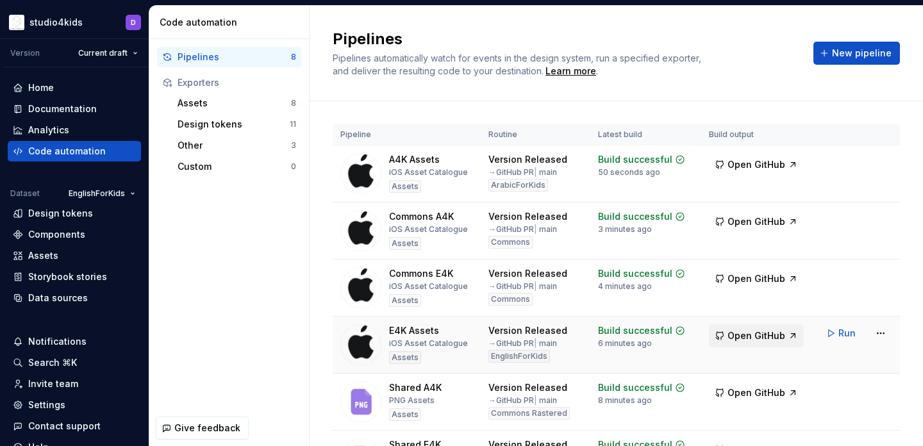
click at [742, 335] on span "Open GitHub" at bounding box center [757, 335] width 58 height 13
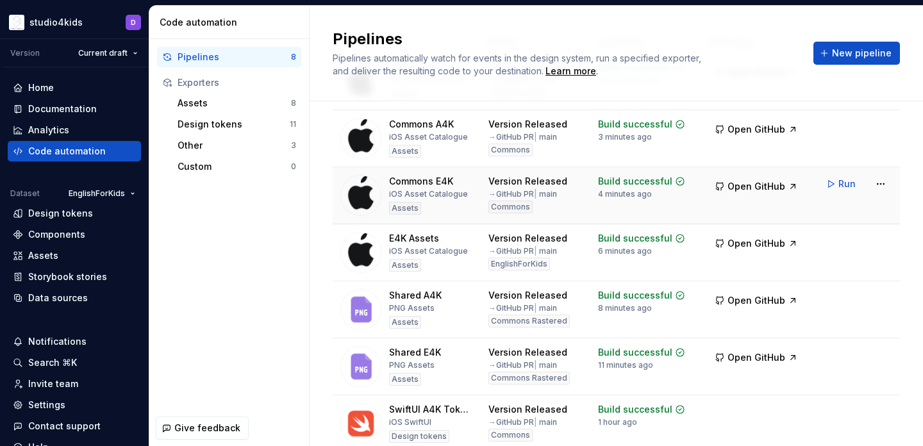
scroll to position [101, 0]
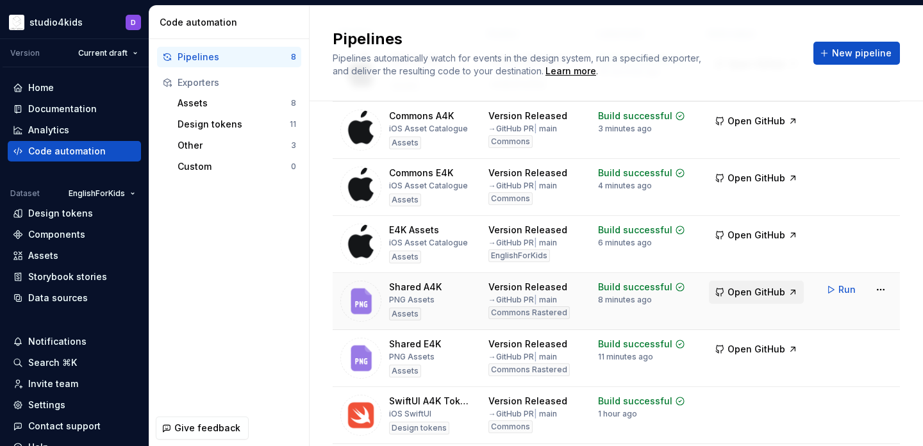
click at [750, 297] on span "Open GitHub" at bounding box center [757, 292] width 58 height 13
click at [767, 349] on span "Open GitHub" at bounding box center [757, 349] width 58 height 13
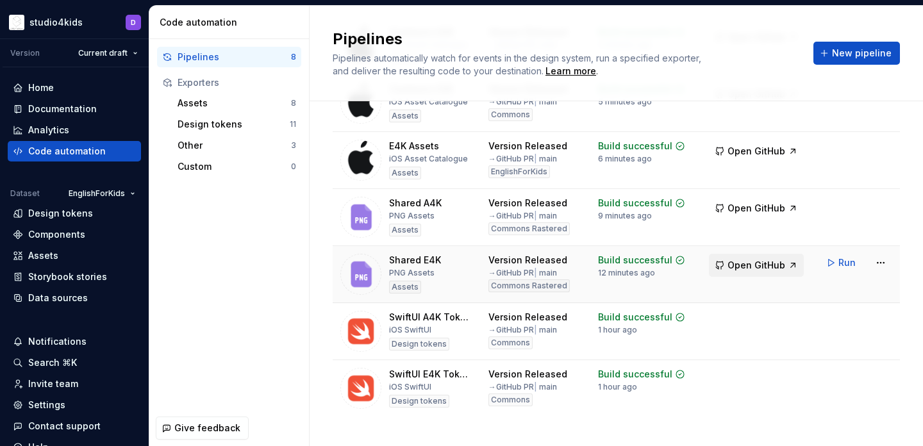
scroll to position [0, 0]
